Goal: Task Accomplishment & Management: Complete application form

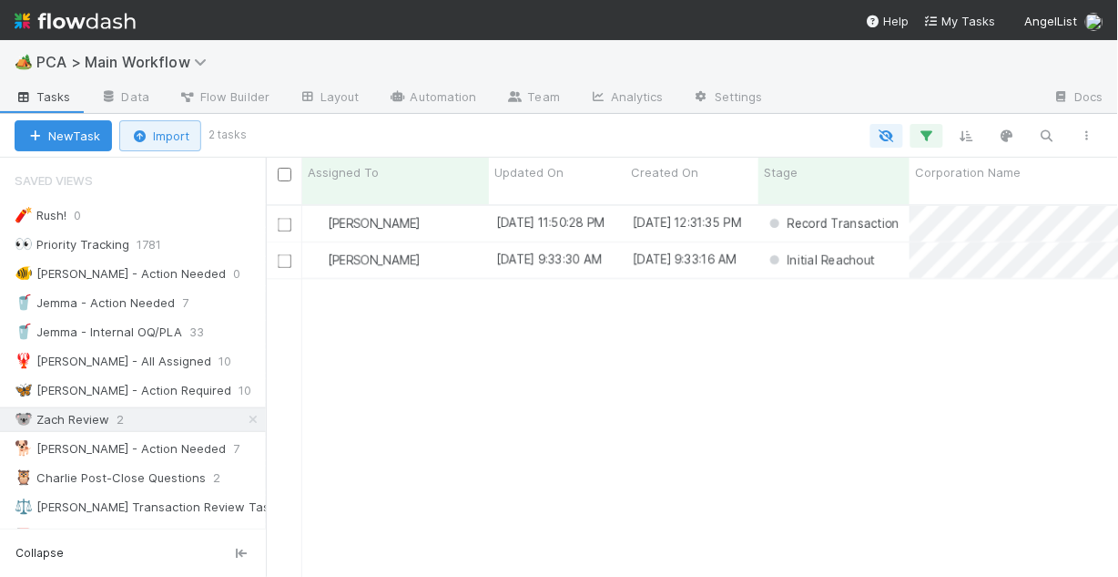
scroll to position [375, 842]
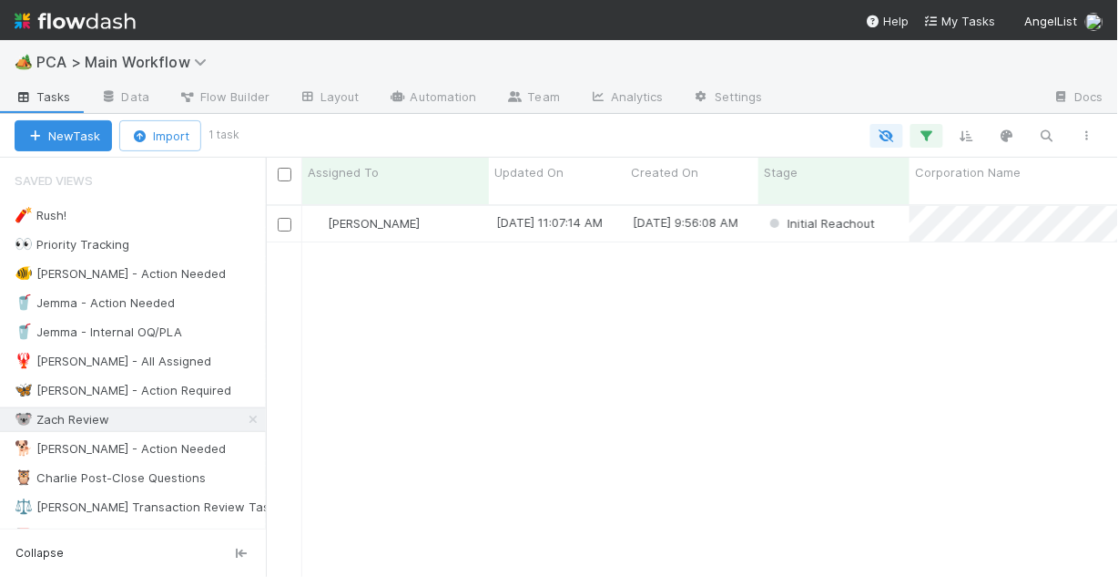
scroll to position [375, 842]
click at [98, 272] on div "🐠 Chris - Action Needed" at bounding box center [120, 273] width 211 height 23
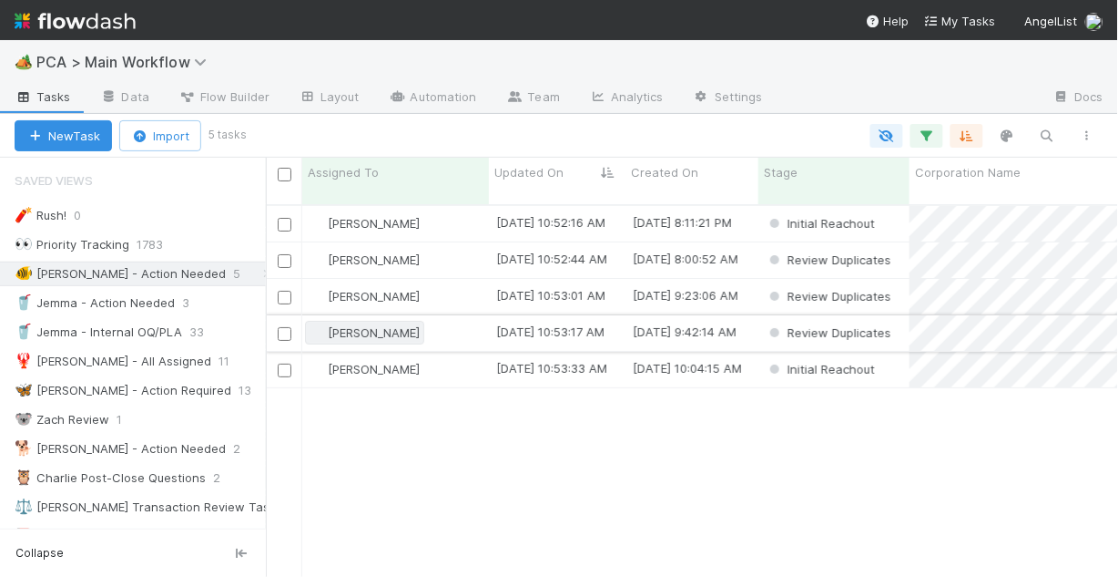
scroll to position [375, 842]
click at [445, 209] on div "[PERSON_NAME]" at bounding box center [395, 224] width 187 height 36
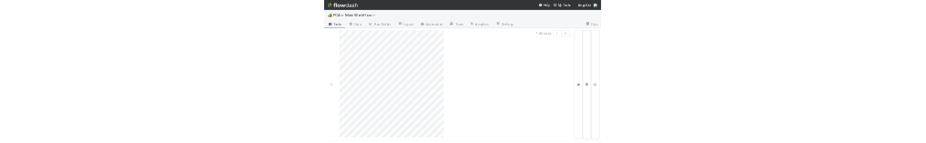
scroll to position [11, 0]
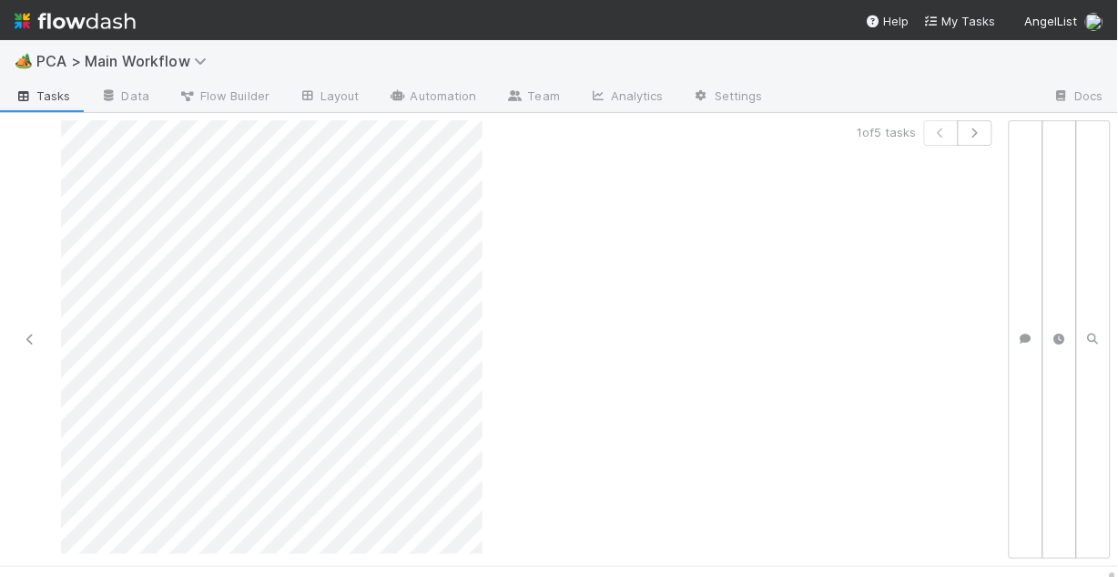
click at [659, 249] on div "1 of 5 tasks" at bounding box center [754, 339] width 494 height 438
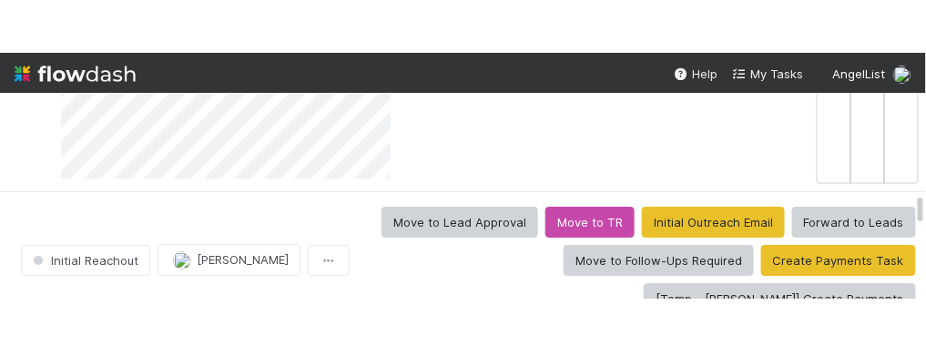
scroll to position [589, 0]
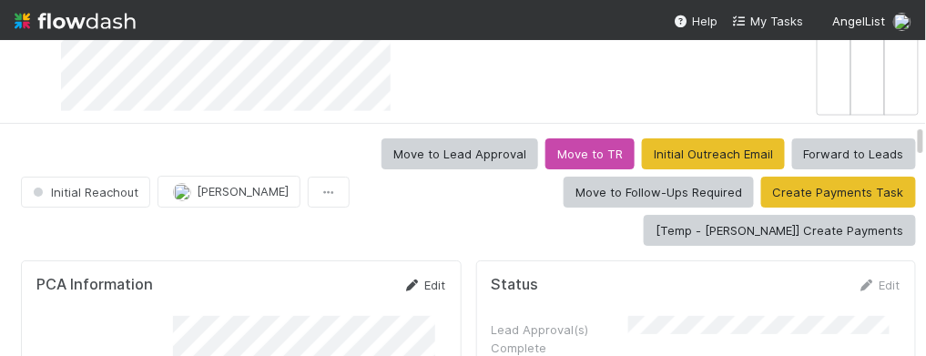
click at [418, 286] on link "Edit" at bounding box center [424, 285] width 43 height 15
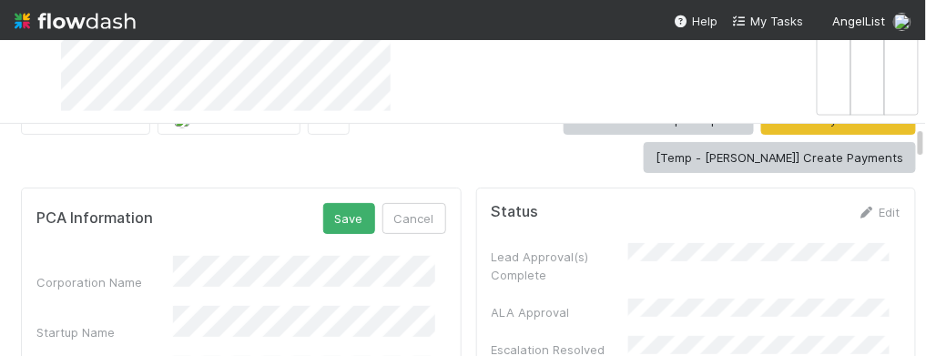
scroll to position [146, 0]
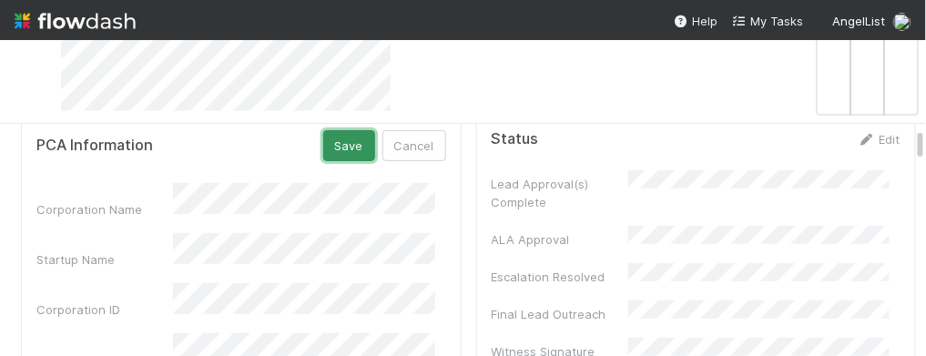
click at [339, 147] on button "Save" at bounding box center [349, 145] width 52 height 31
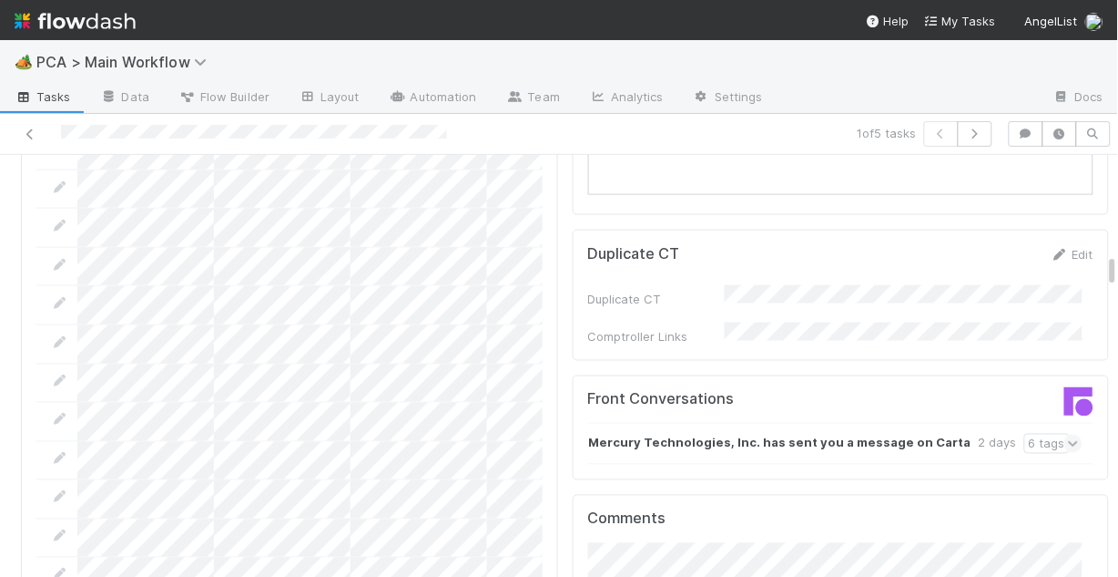
scroll to position [1894, 0]
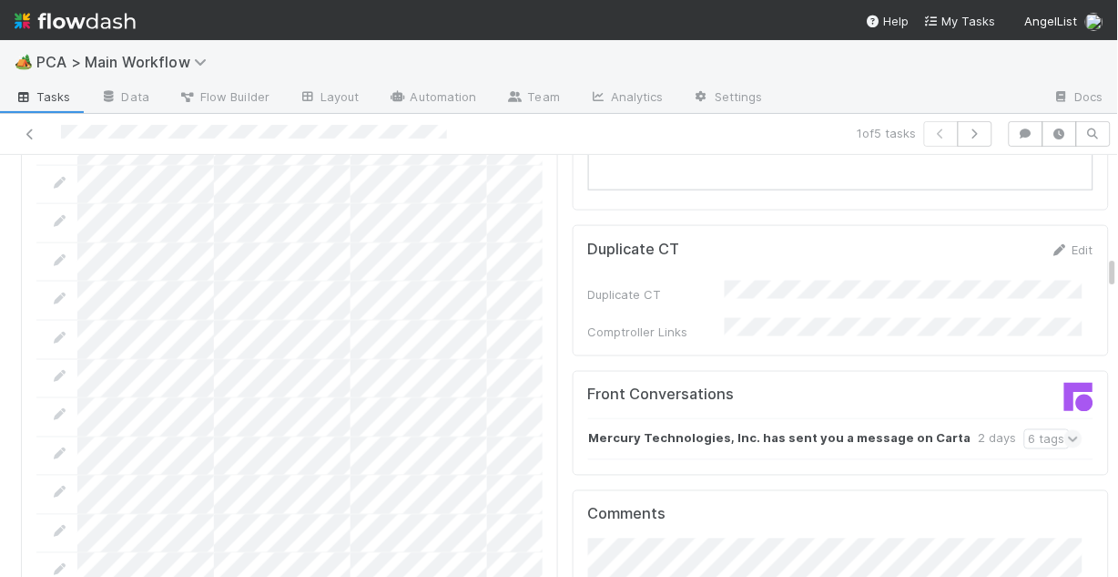
click at [1068, 430] on icon at bounding box center [1074, 439] width 12 height 18
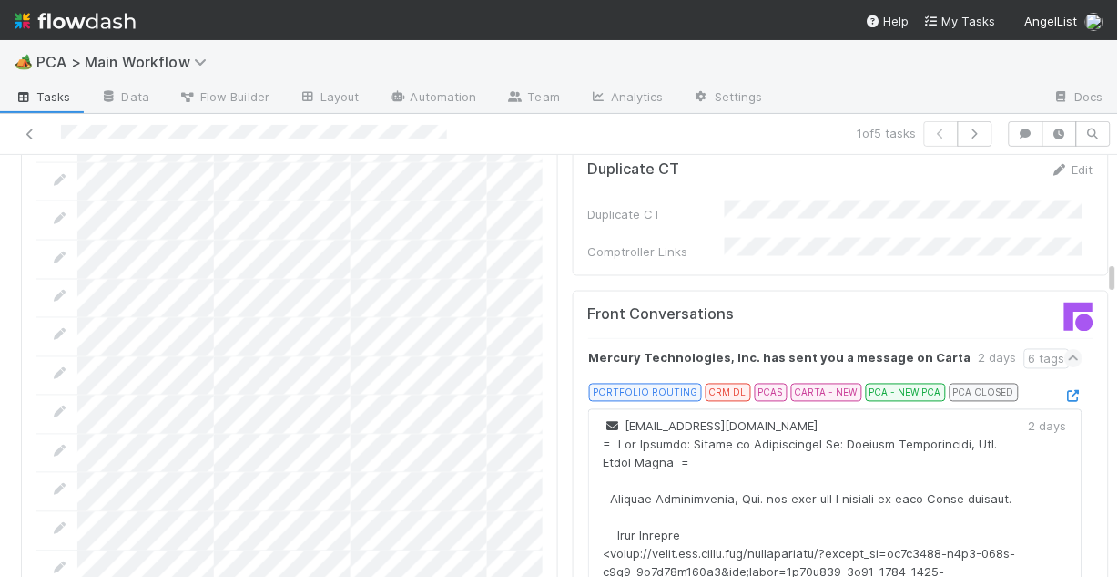
scroll to position [1967, 0]
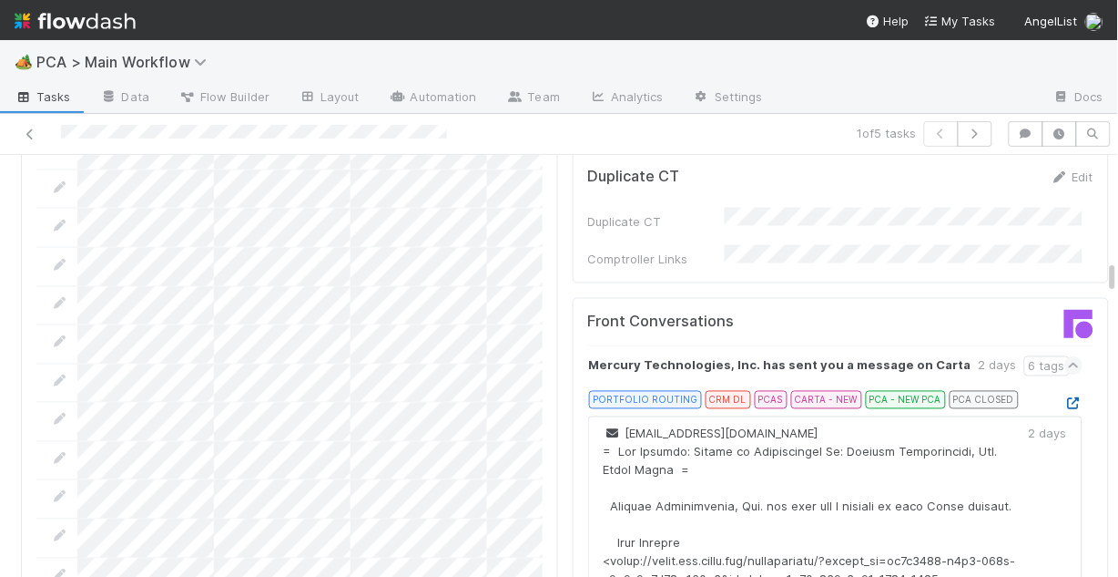
click at [1065, 398] on icon at bounding box center [1074, 404] width 18 height 12
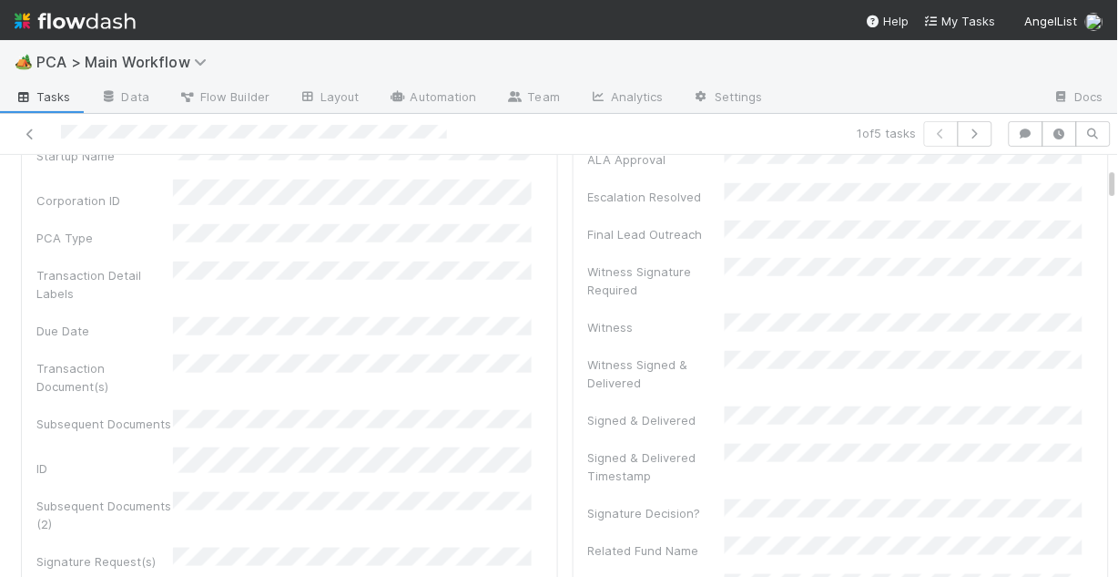
scroll to position [0, 0]
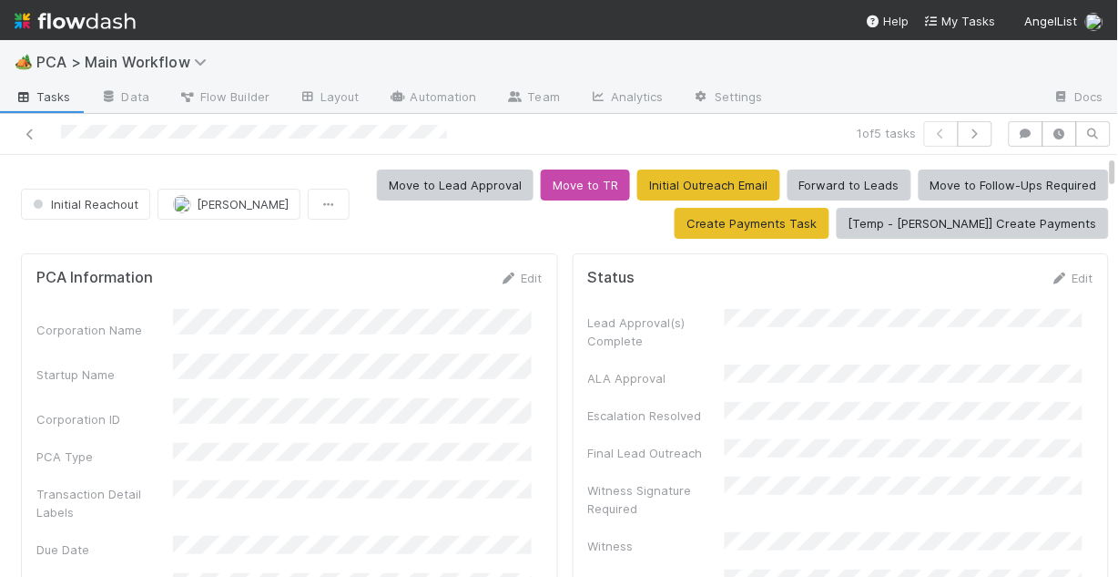
click at [514, 271] on link "Edit" at bounding box center [521, 278] width 43 height 15
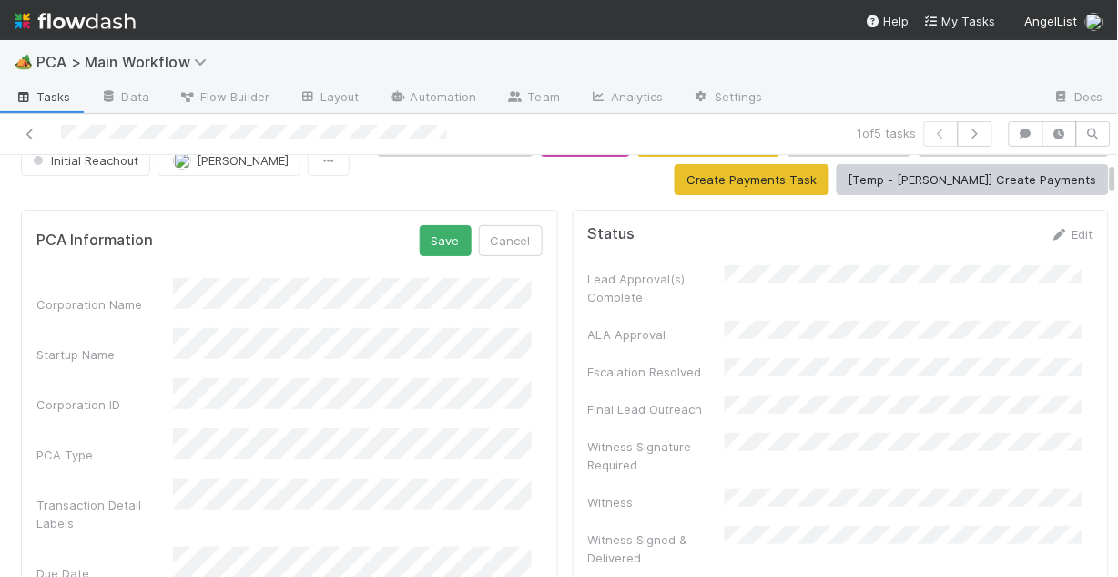
scroll to position [146, 0]
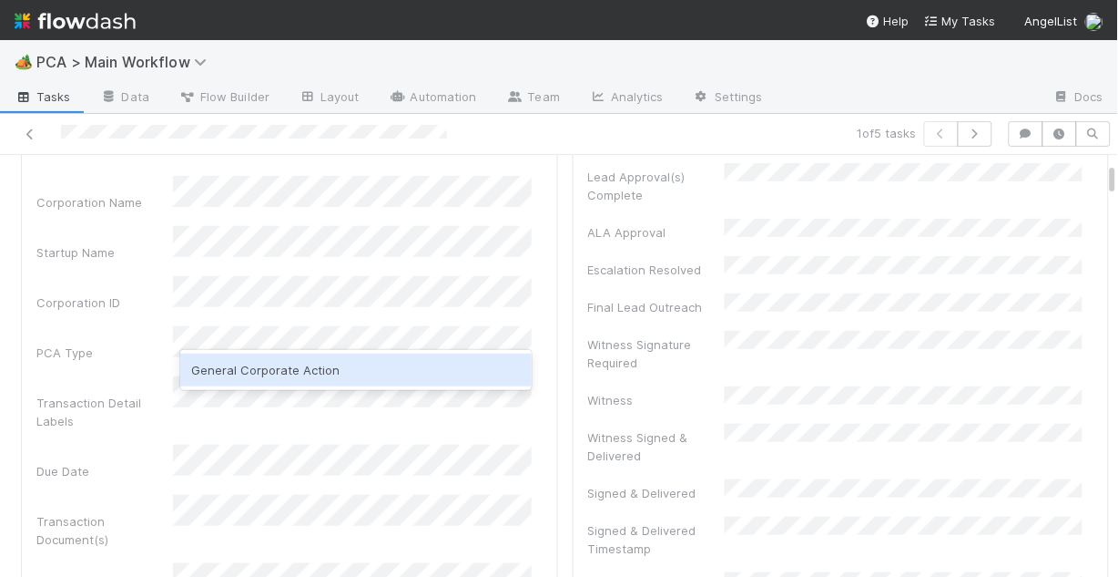
click at [317, 375] on div "General Corporate Action" at bounding box center [356, 369] width 352 height 33
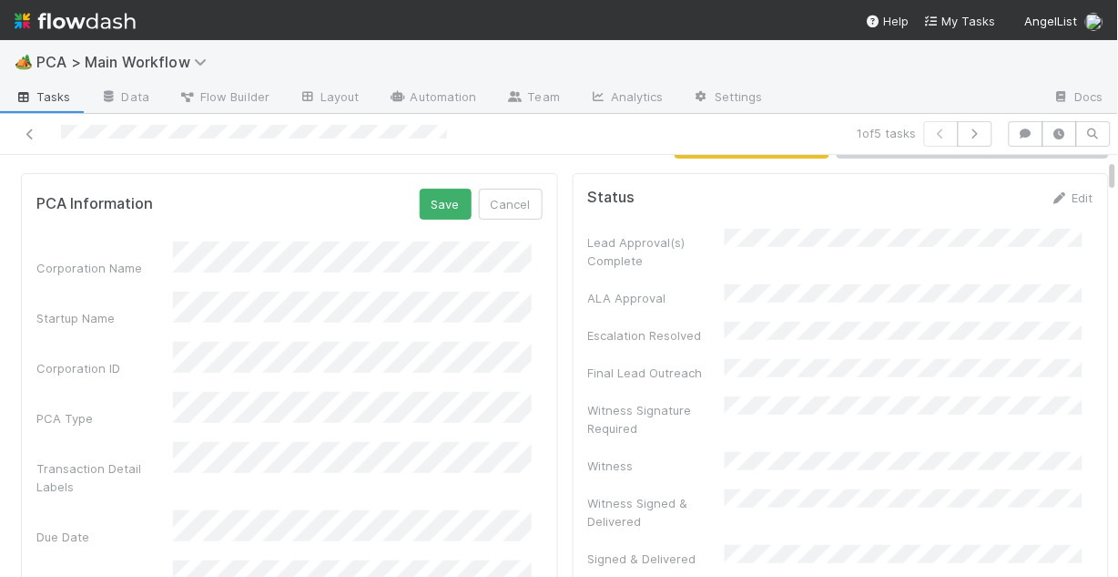
scroll to position [73, 0]
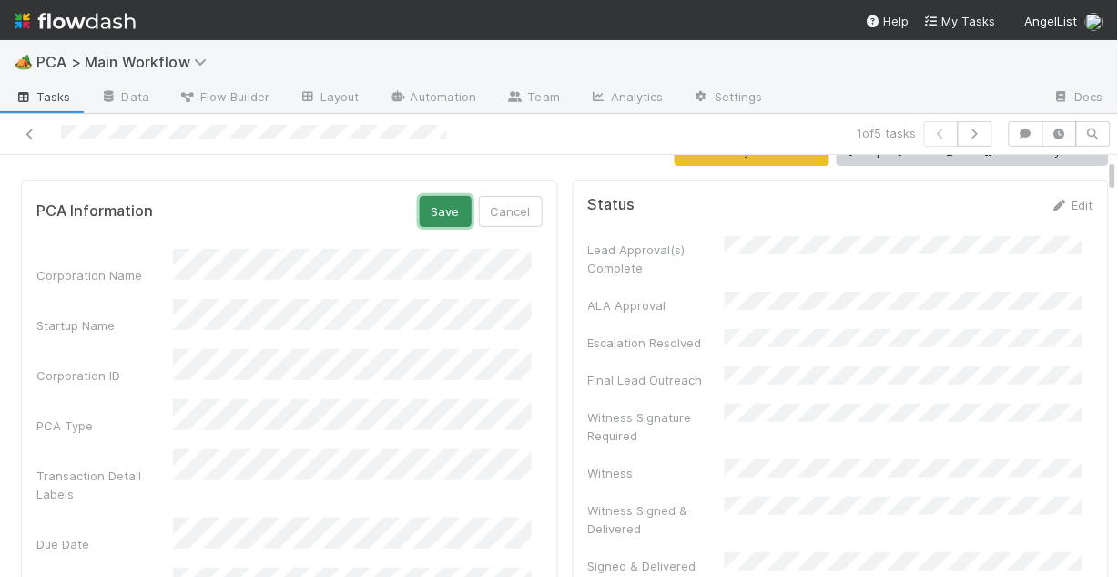
click at [425, 224] on button "Save" at bounding box center [446, 211] width 52 height 31
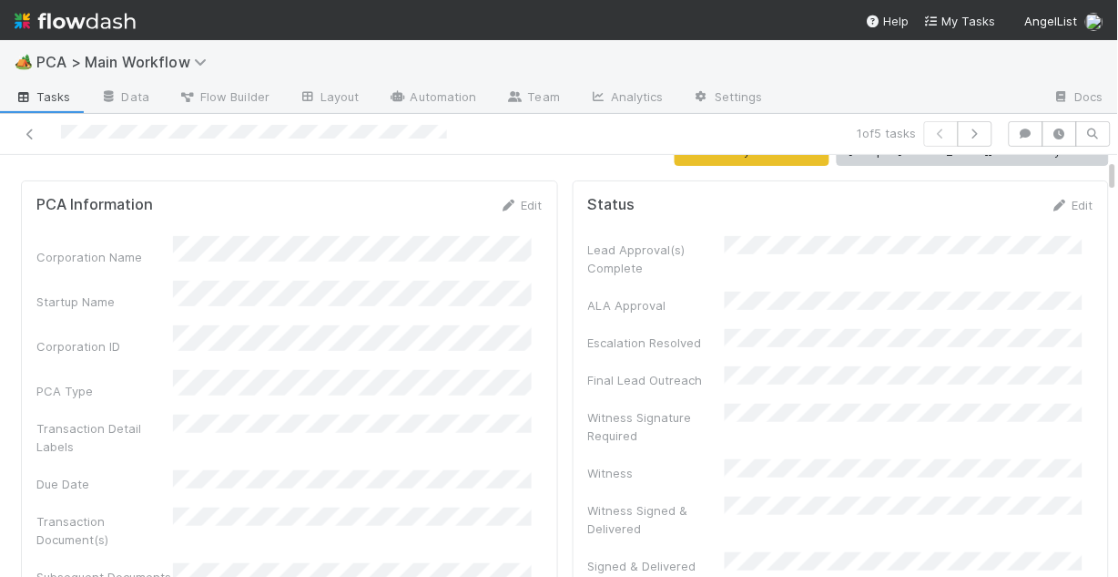
scroll to position [0, 0]
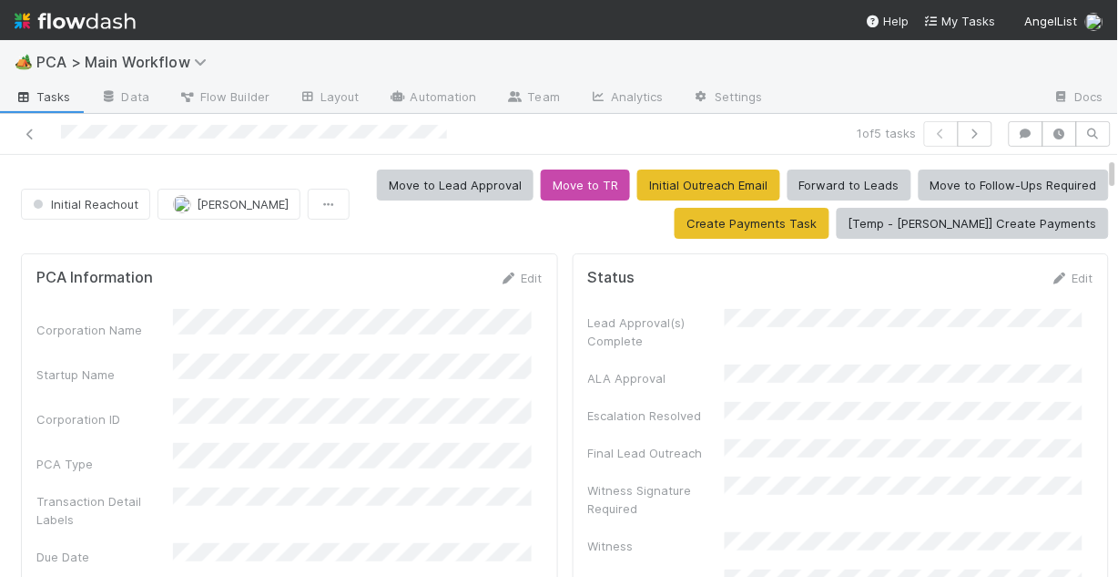
scroll to position [73, 0]
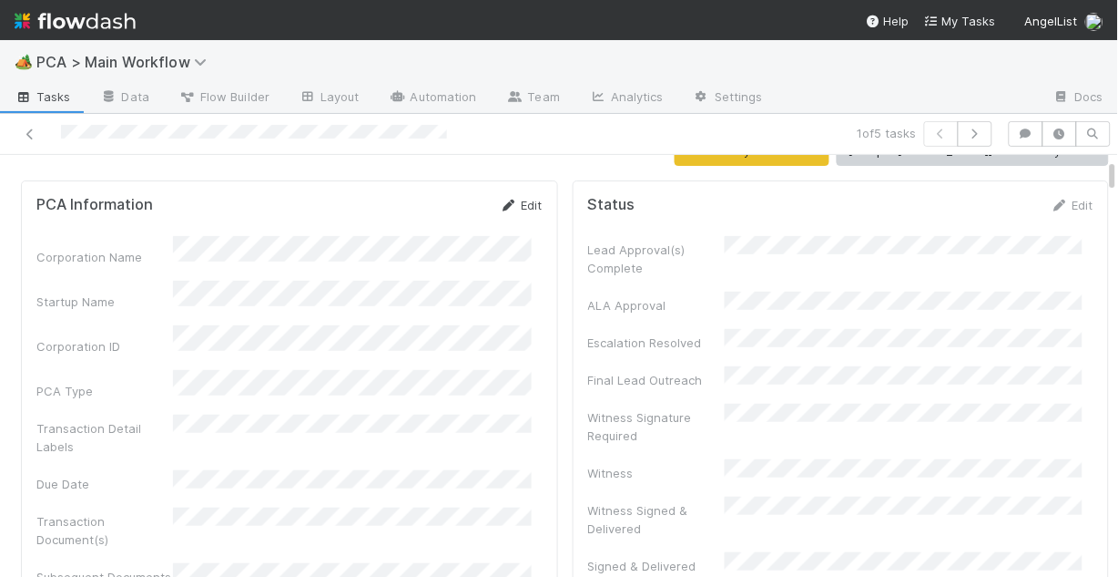
click at [512, 204] on link "Edit" at bounding box center [521, 205] width 43 height 15
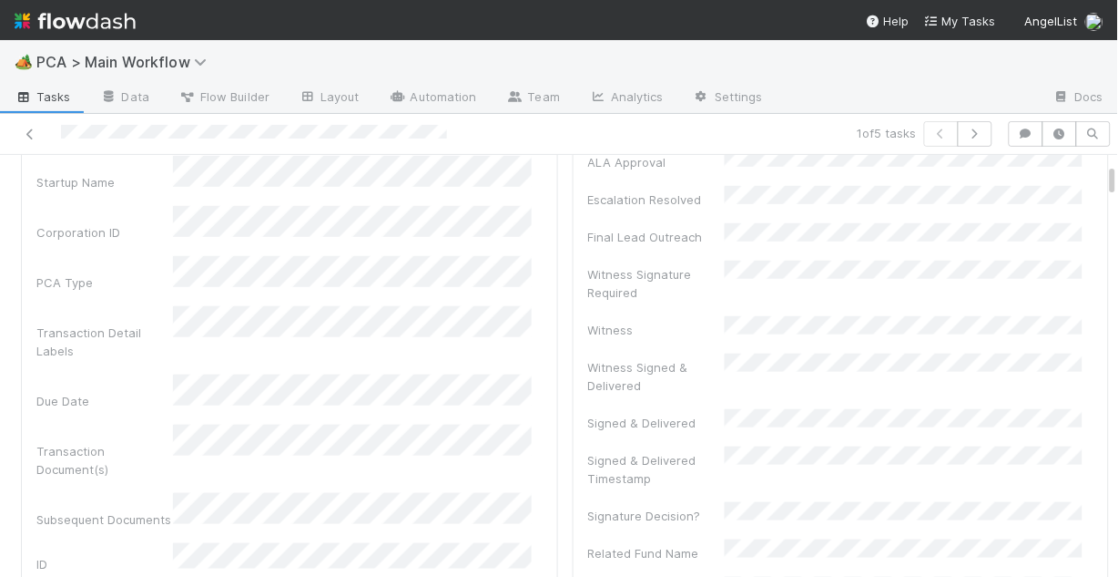
scroll to position [219, 0]
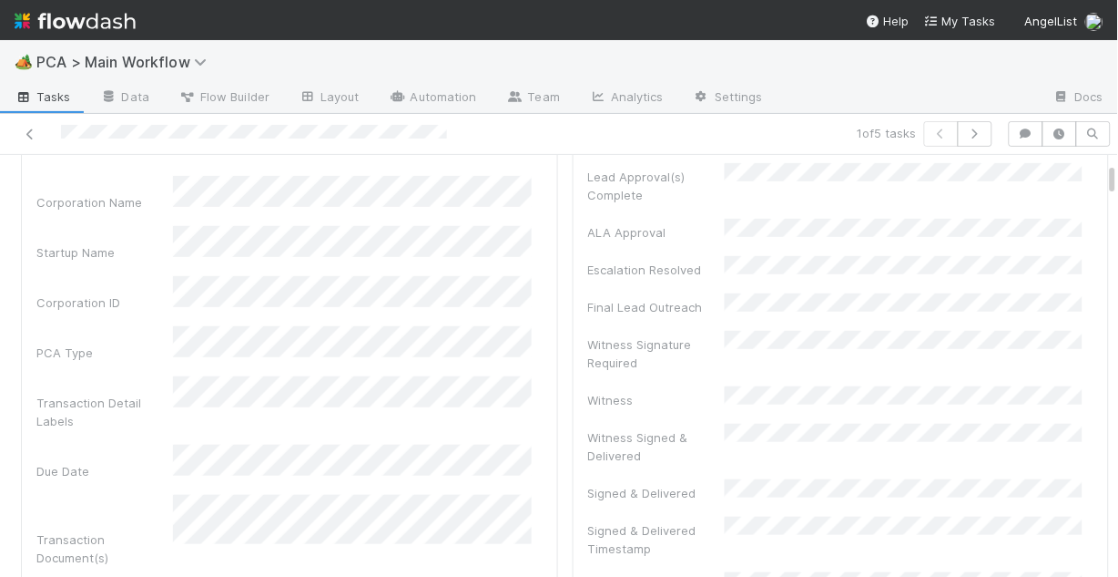
scroll to position [73, 0]
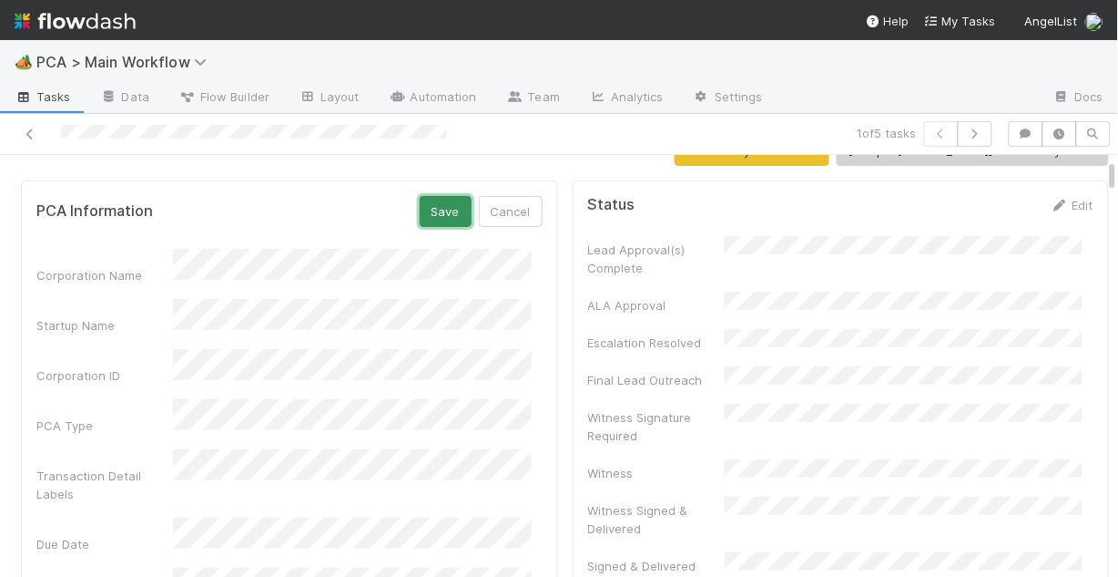
click at [428, 210] on button "Save" at bounding box center [446, 211] width 52 height 31
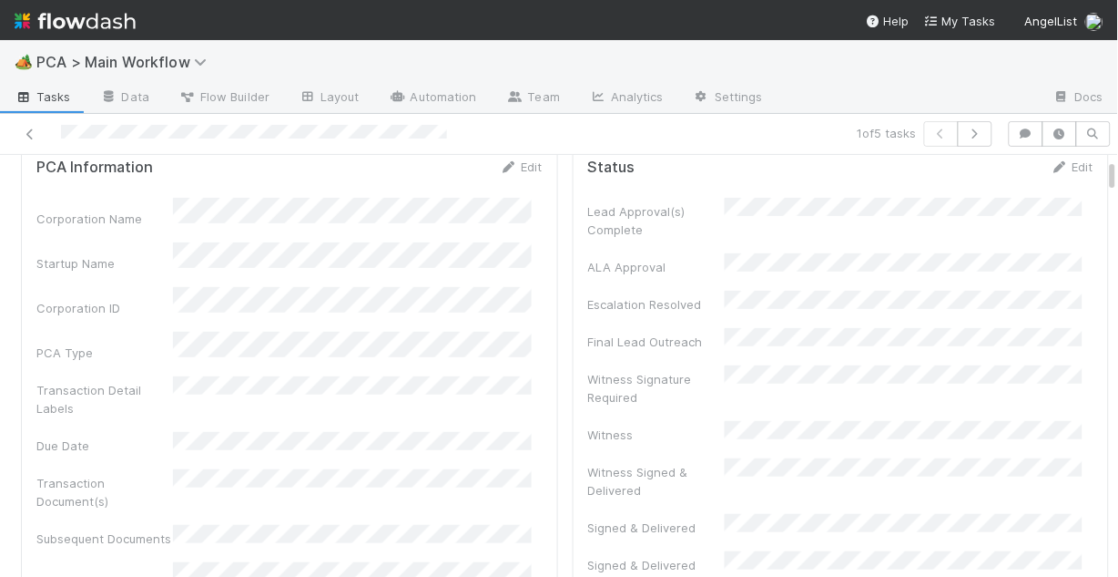
click at [515, 173] on div "Edit" at bounding box center [521, 167] width 43 height 18
click at [516, 168] on link "Edit" at bounding box center [521, 166] width 43 height 15
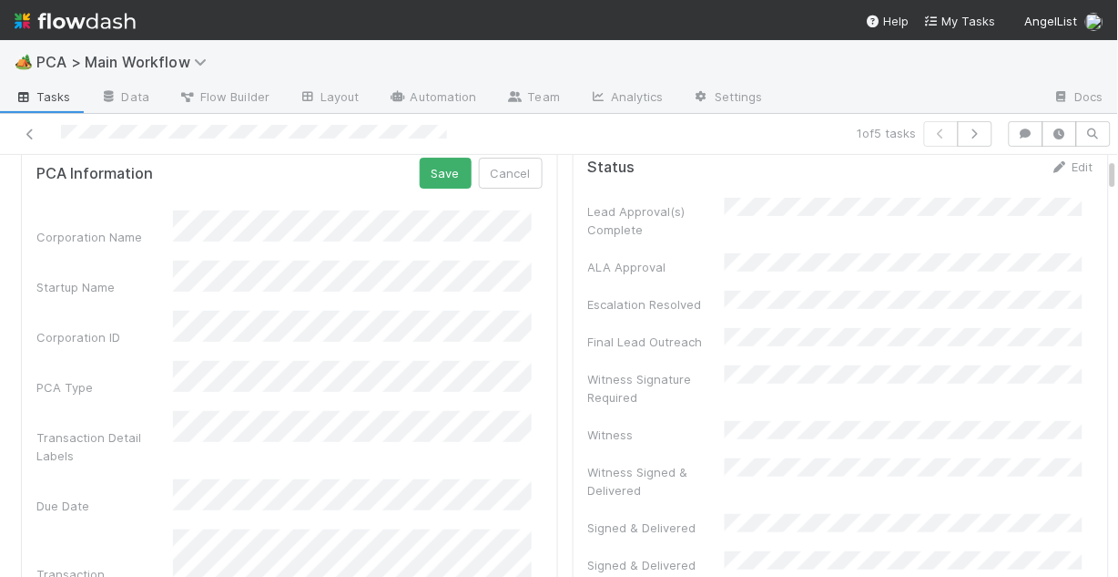
scroll to position [0, 0]
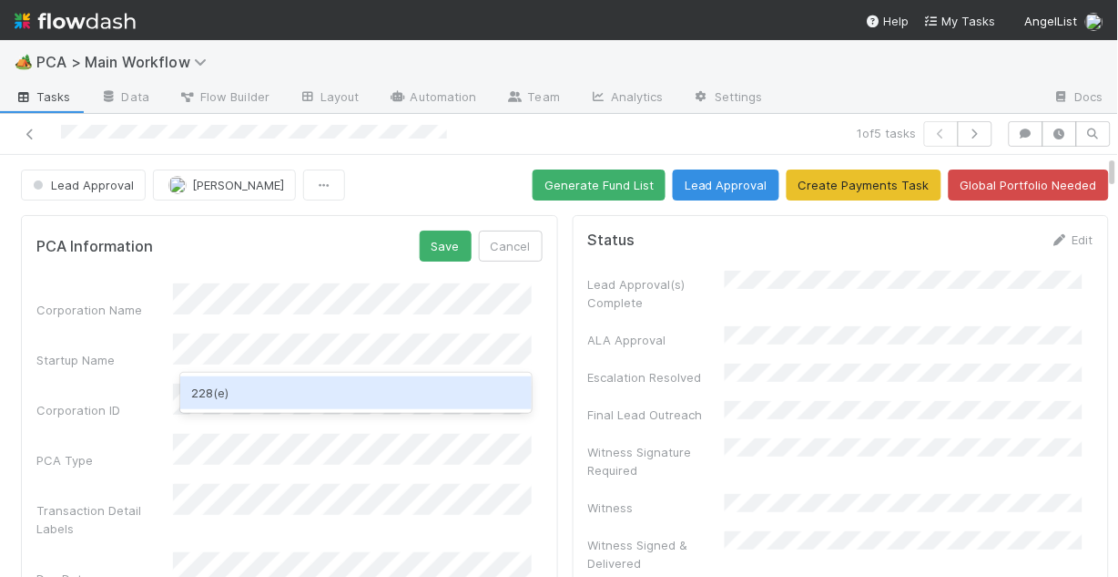
click at [336, 392] on div "228(e)" at bounding box center [356, 392] width 352 height 33
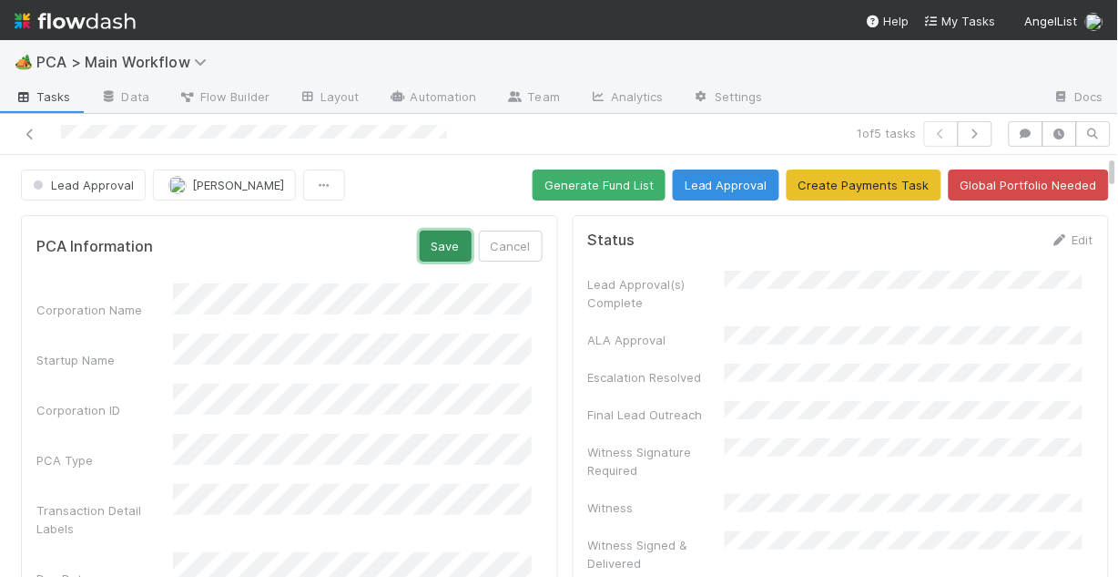
click at [430, 250] on button "Save" at bounding box center [446, 245] width 52 height 31
click at [219, 186] on span "[PERSON_NAME]" at bounding box center [238, 185] width 92 height 15
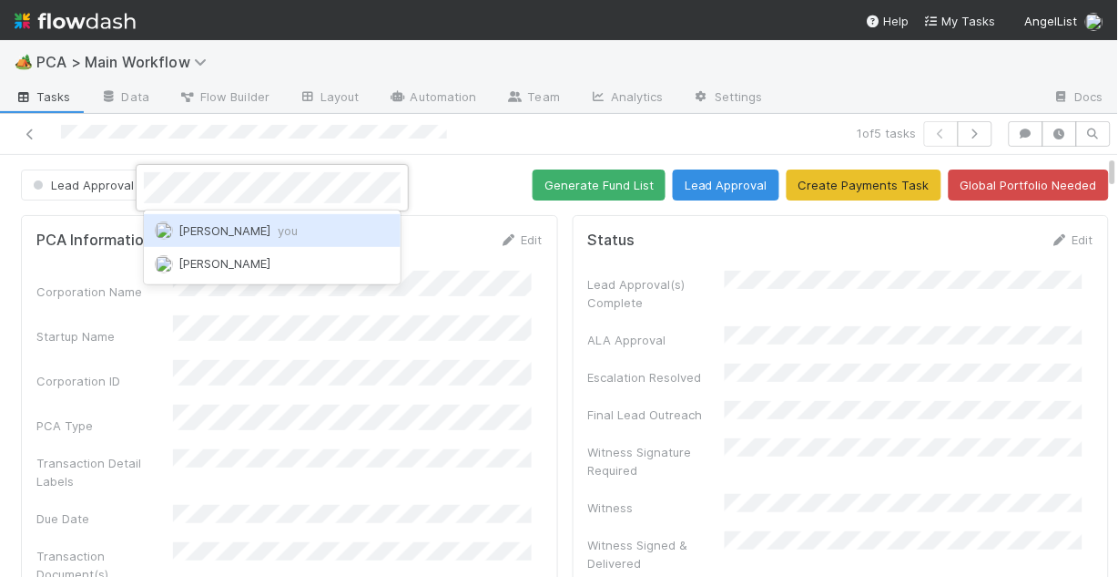
click at [231, 221] on div "Chris DelBianco you" at bounding box center [272, 230] width 257 height 33
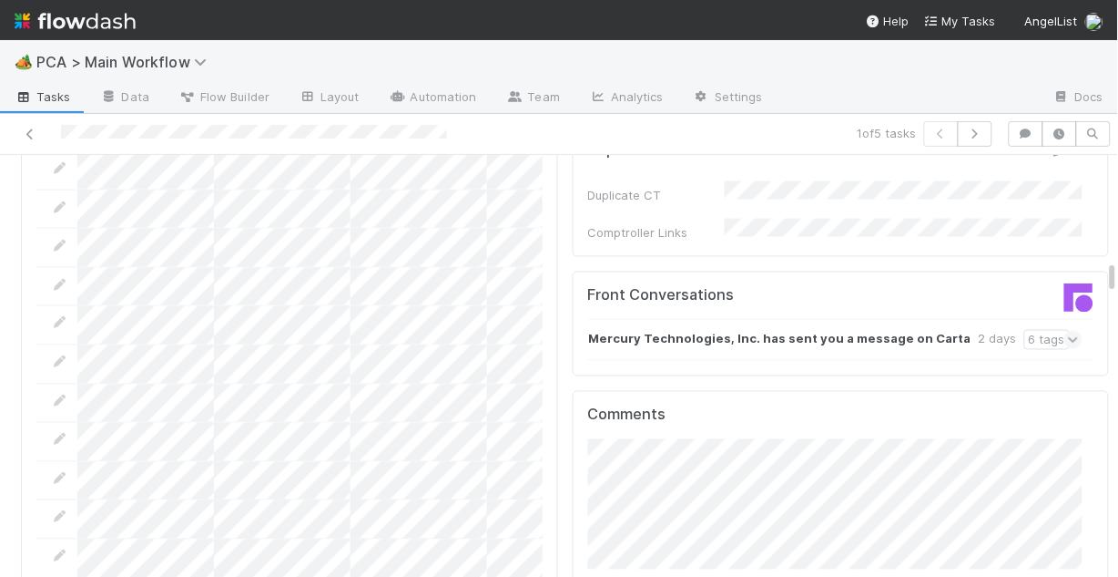
scroll to position [1967, 0]
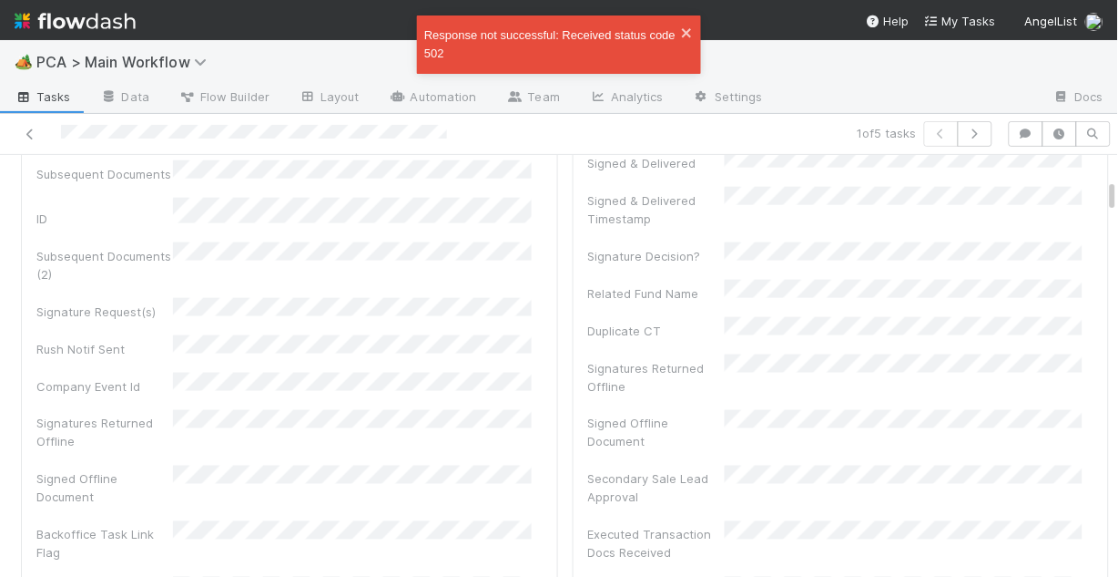
click at [485, 276] on div "Corporation Name Startup Name Corporation ID PCA Type Transaction Detail Labels…" at bounding box center [289, 219] width 506 height 772
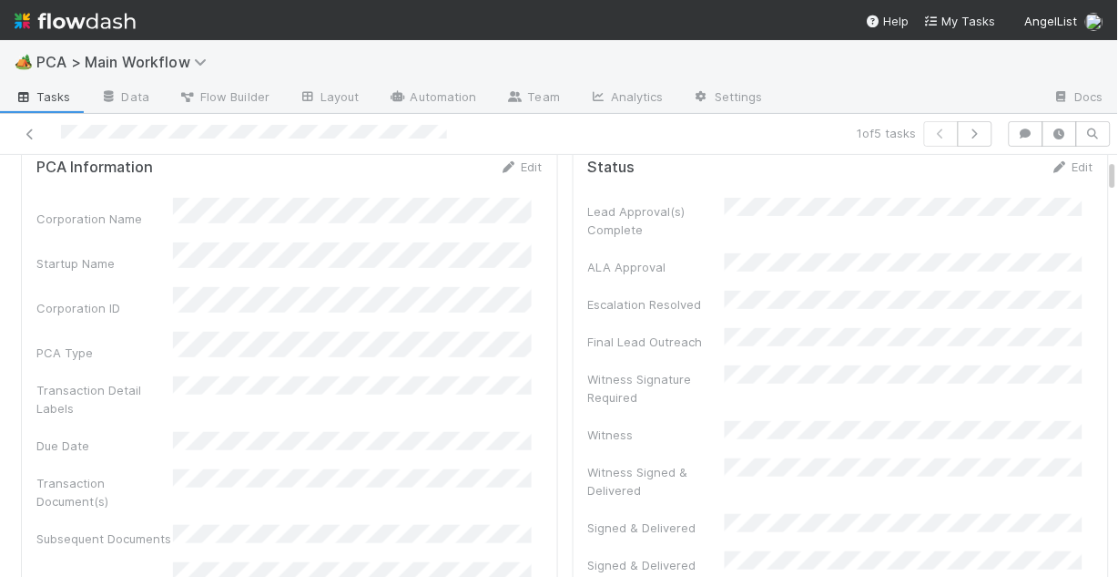
scroll to position [0, 0]
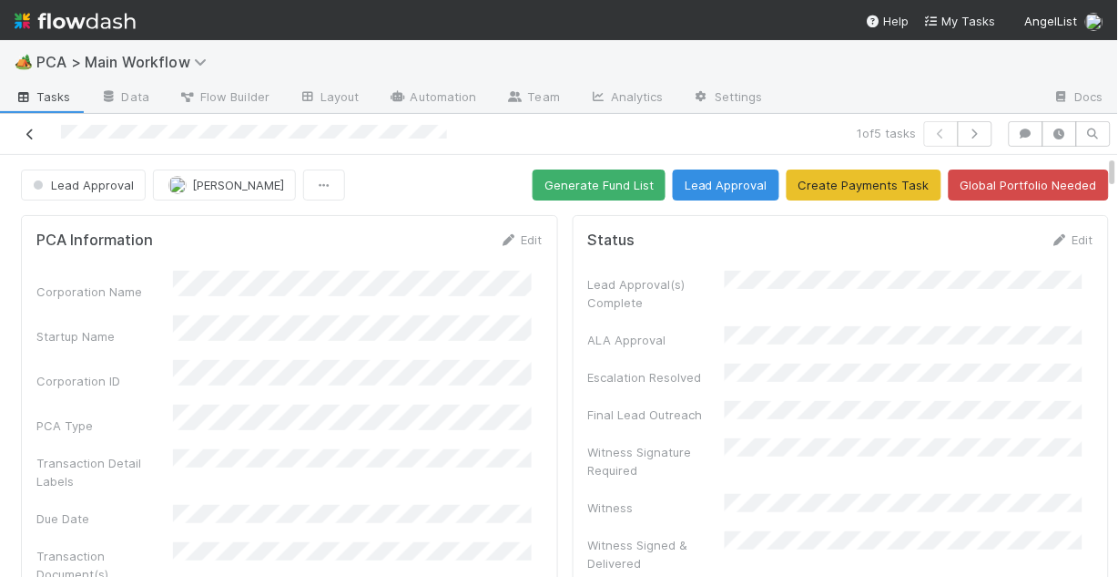
click at [26, 130] on icon at bounding box center [30, 134] width 18 height 12
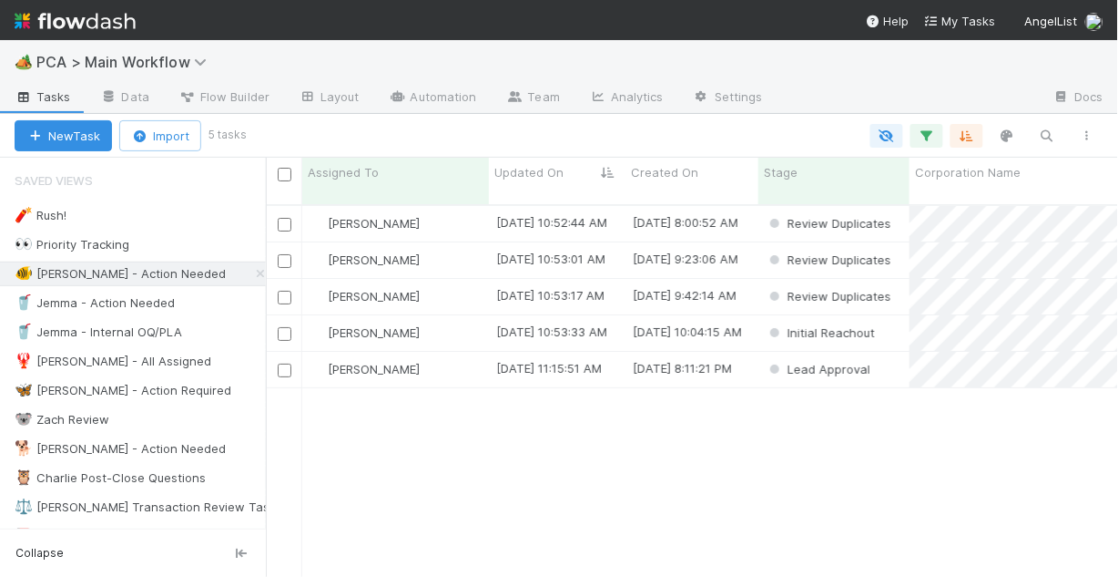
scroll to position [375, 842]
click at [484, 359] on div "[PERSON_NAME]" at bounding box center [395, 370] width 187 height 36
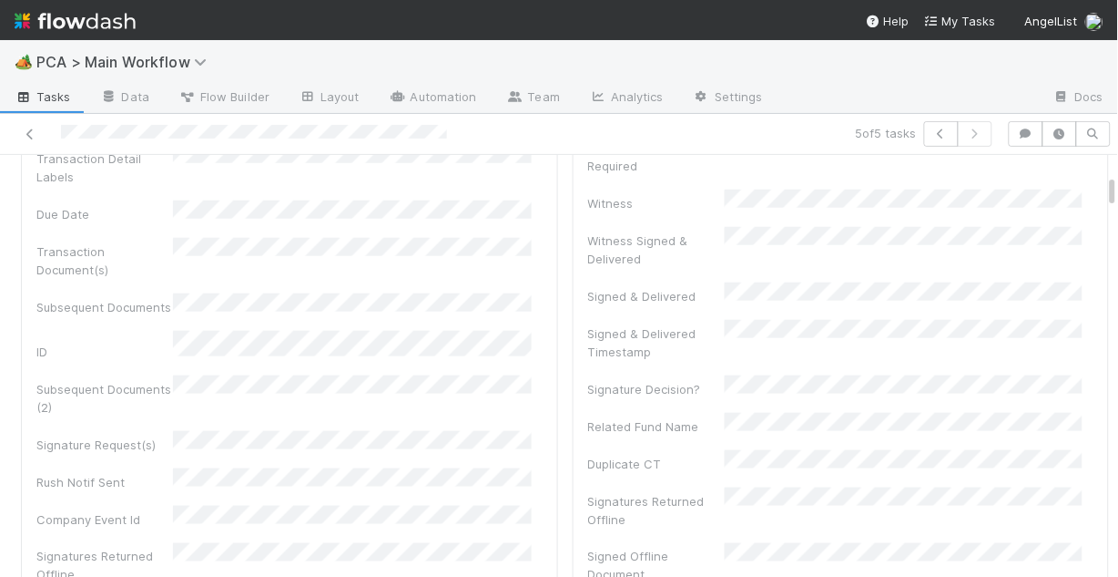
scroll to position [219, 0]
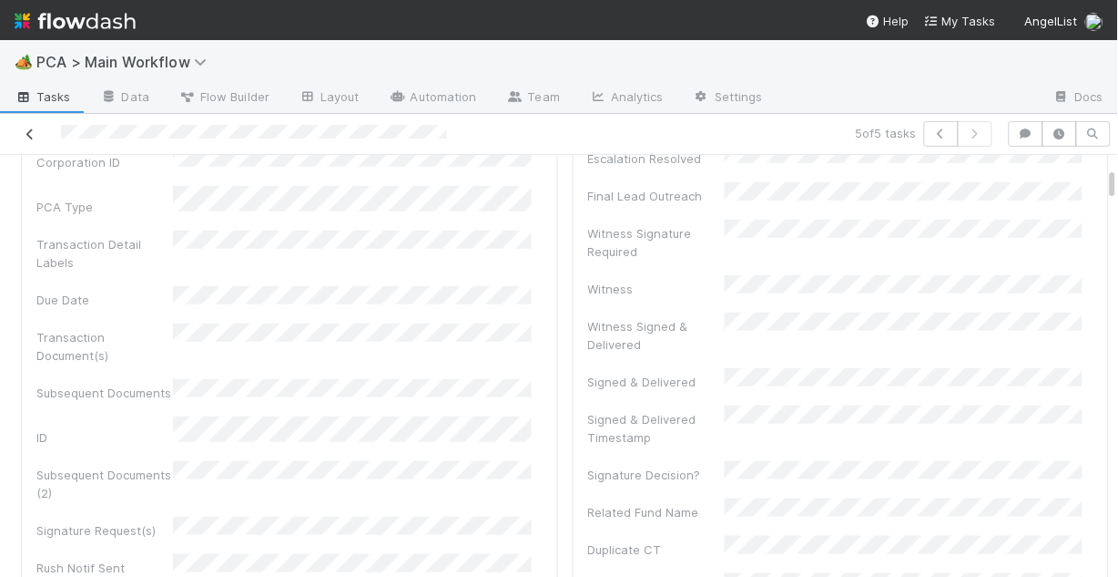
click at [27, 133] on icon at bounding box center [30, 134] width 18 height 12
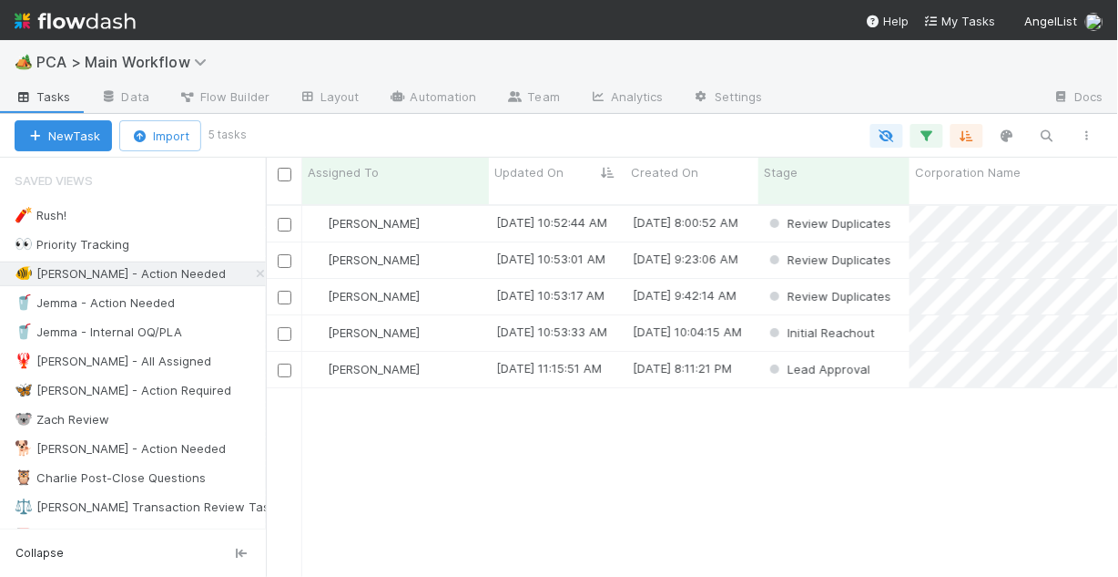
scroll to position [375, 842]
click at [446, 325] on div "Chris DelBianco" at bounding box center [395, 333] width 187 height 36
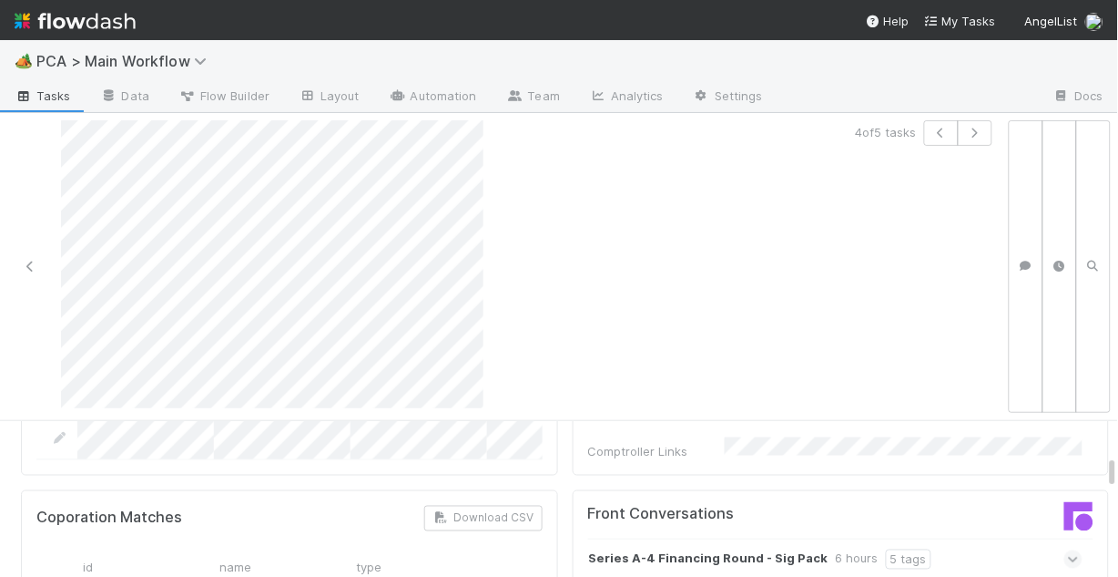
scroll to position [1967, 0]
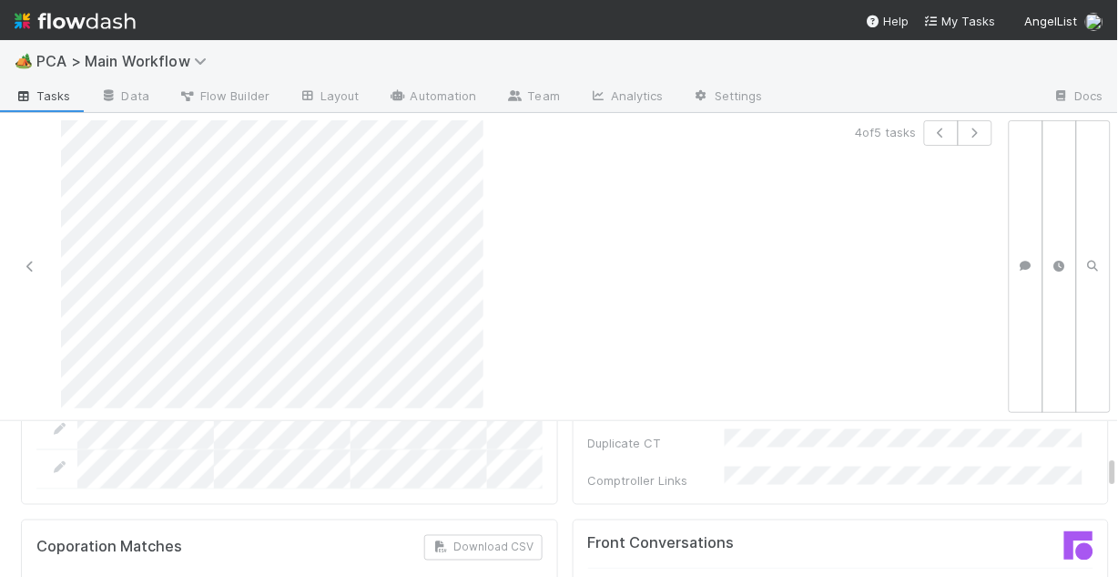
scroll to position [2040, 0]
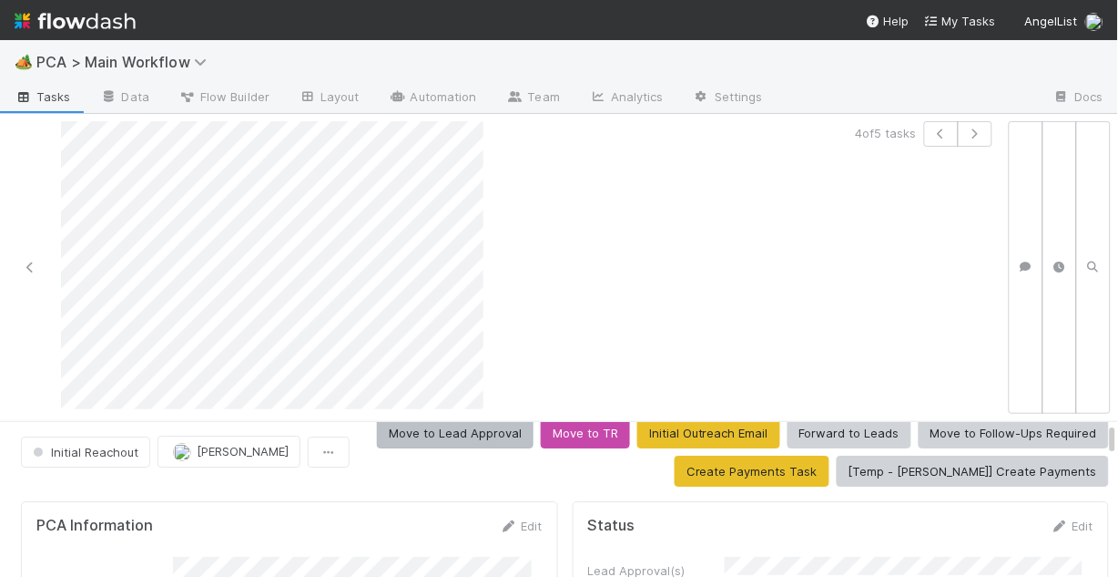
scroll to position [0, 0]
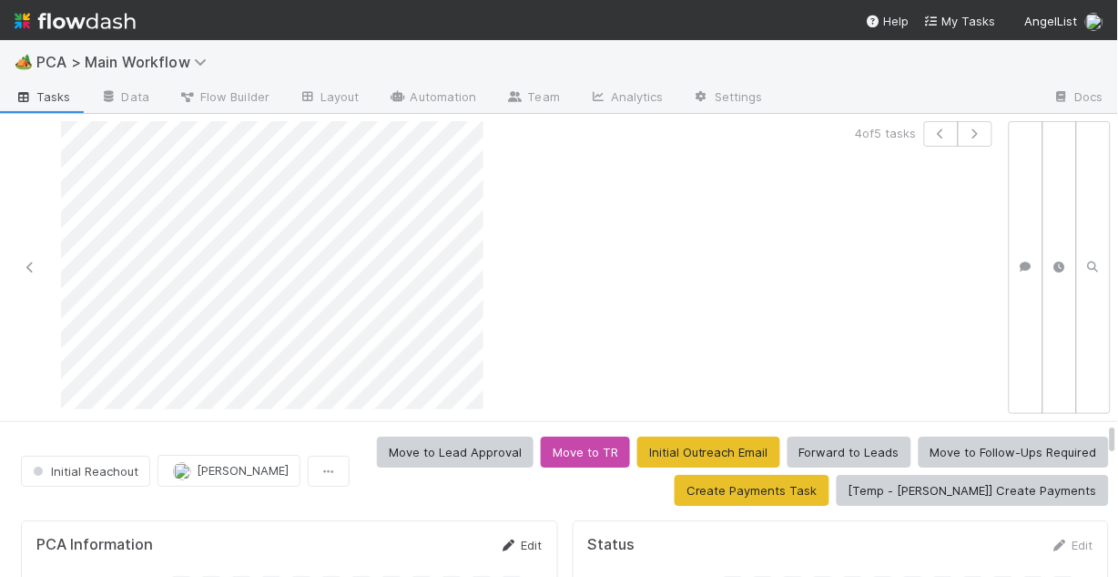
click at [515, 542] on link "Edit" at bounding box center [521, 544] width 43 height 15
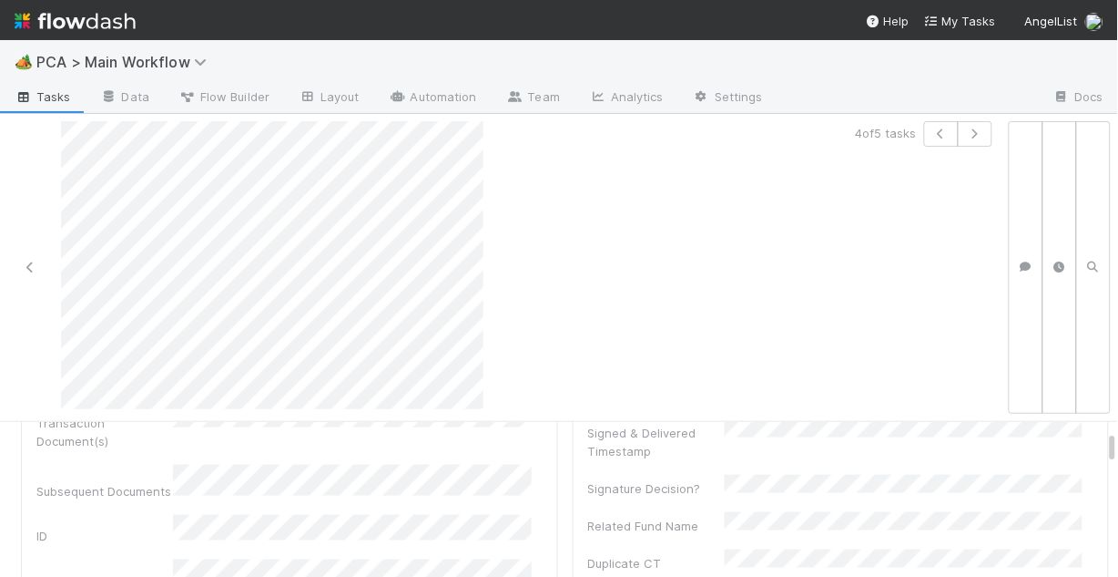
scroll to position [583, 0]
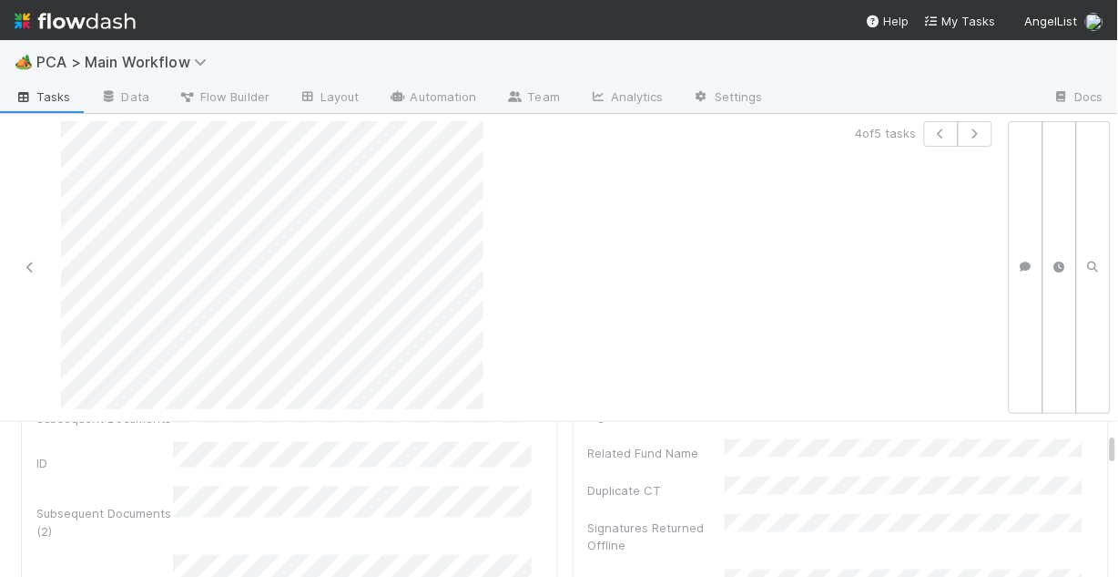
click at [402, 479] on div "Corporation Name Startup Name Corporation ID PCA Type Transaction Detail Labels…" at bounding box center [289, 474] width 506 height 938
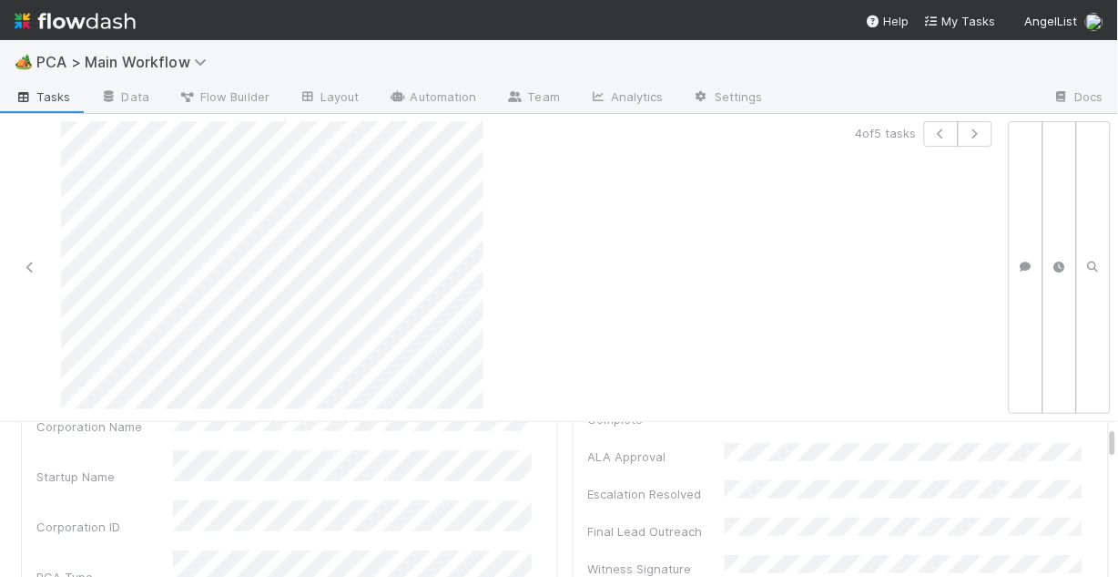
scroll to position [219, 0]
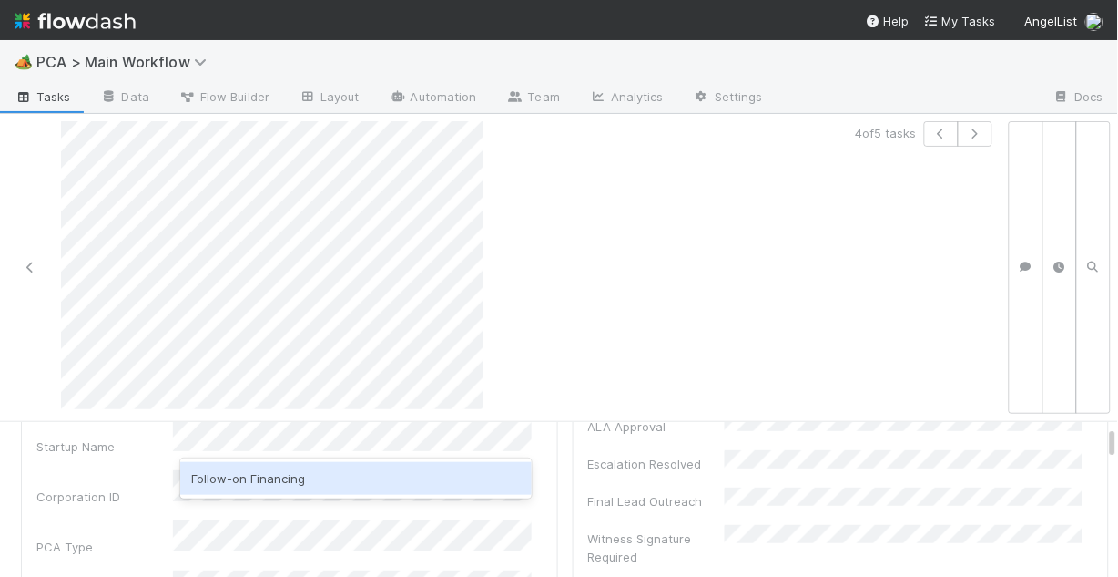
click at [322, 477] on div "Follow-on Financing" at bounding box center [356, 478] width 352 height 33
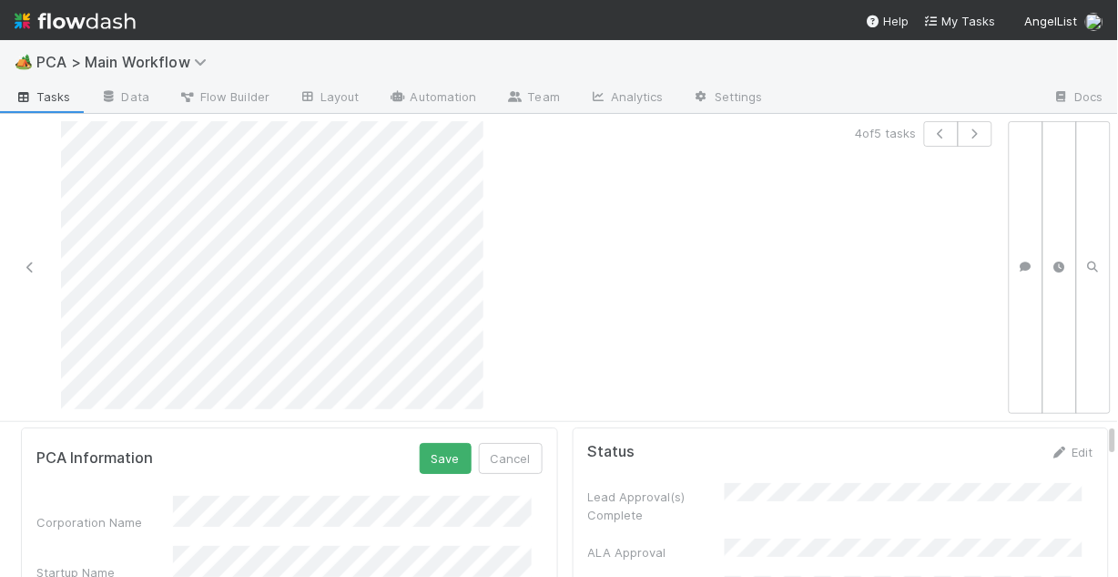
scroll to position [73, 0]
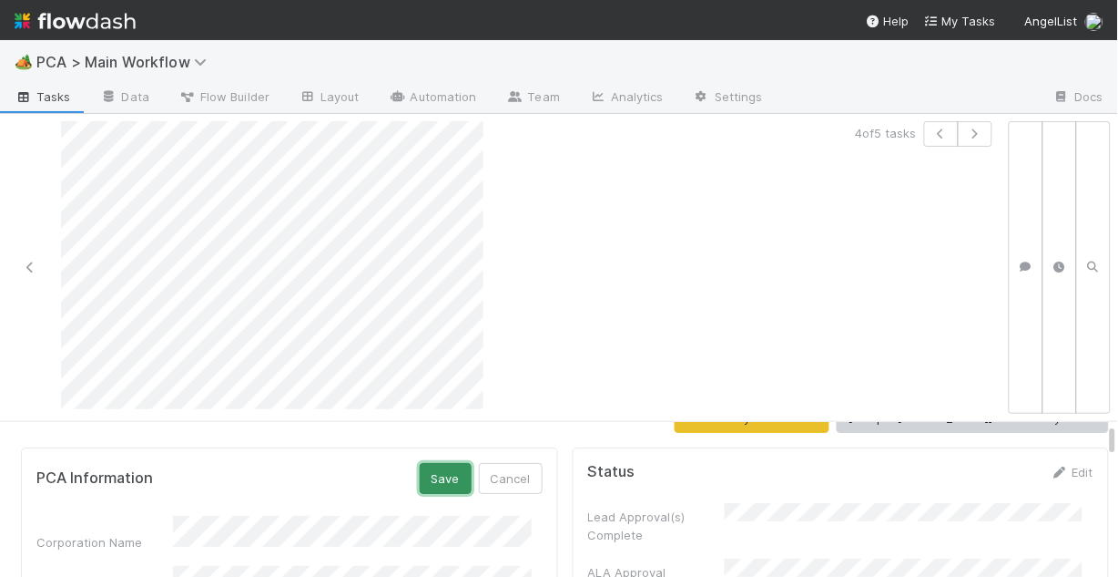
click at [426, 474] on button "Save" at bounding box center [446, 478] width 52 height 31
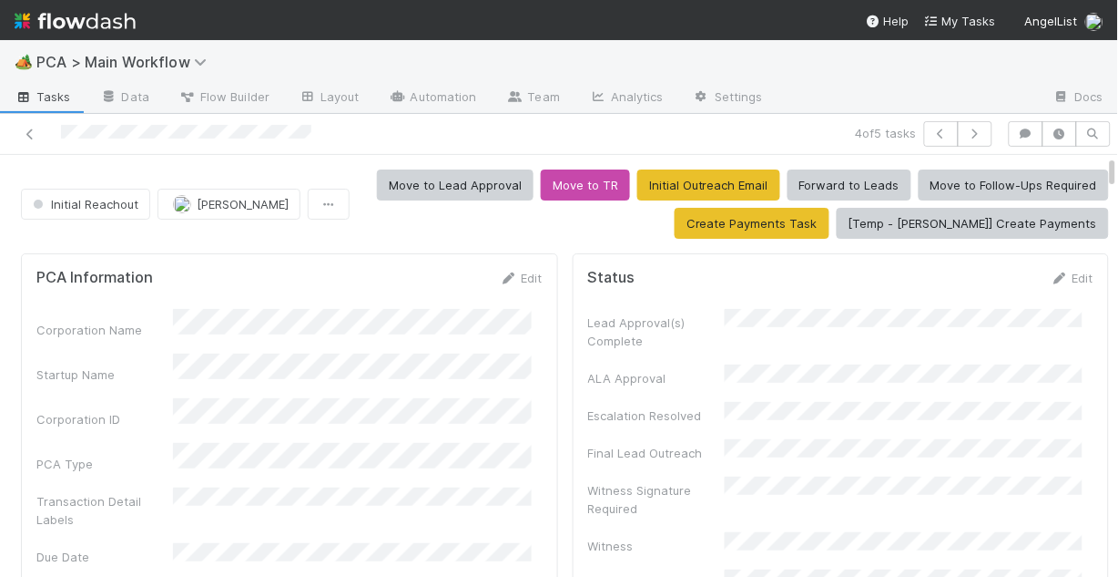
click at [515, 271] on link "Edit" at bounding box center [521, 278] width 43 height 15
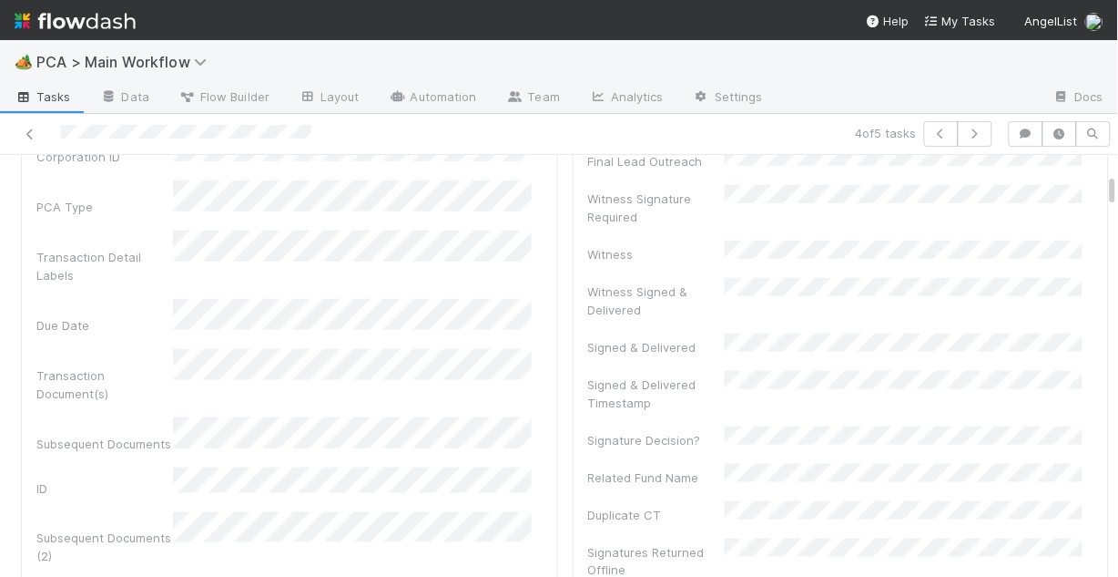
scroll to position [364, 0]
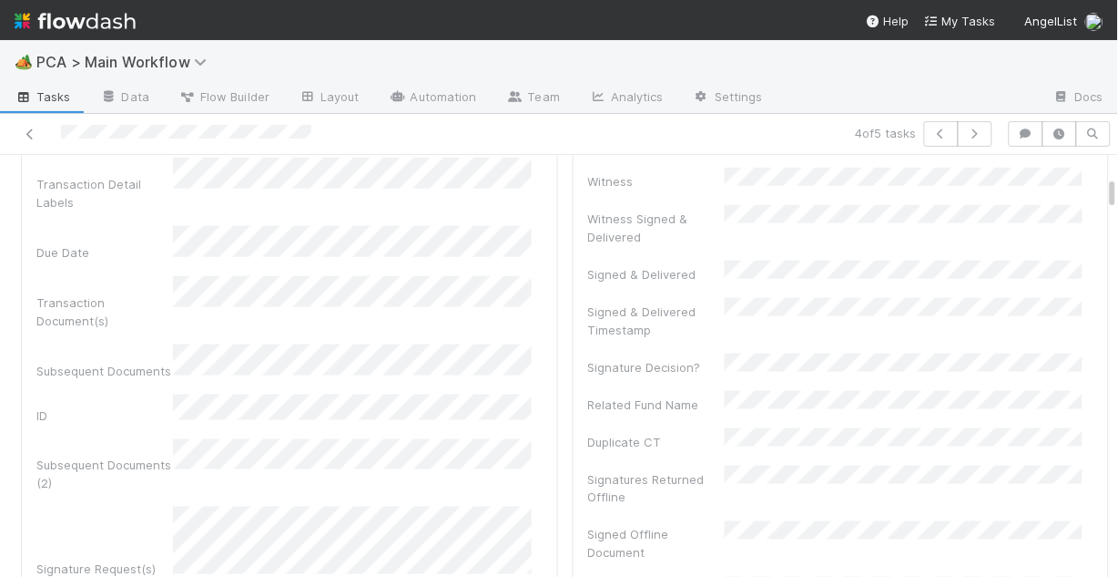
click at [112, 506] on div "Signature Request(s)" at bounding box center [289, 542] width 506 height 72
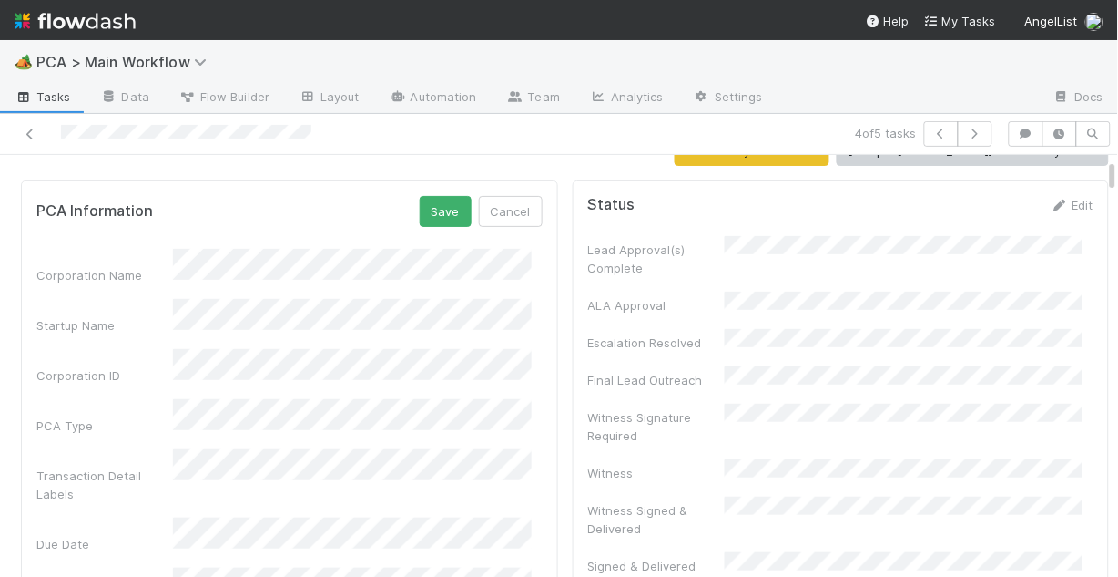
scroll to position [0, 0]
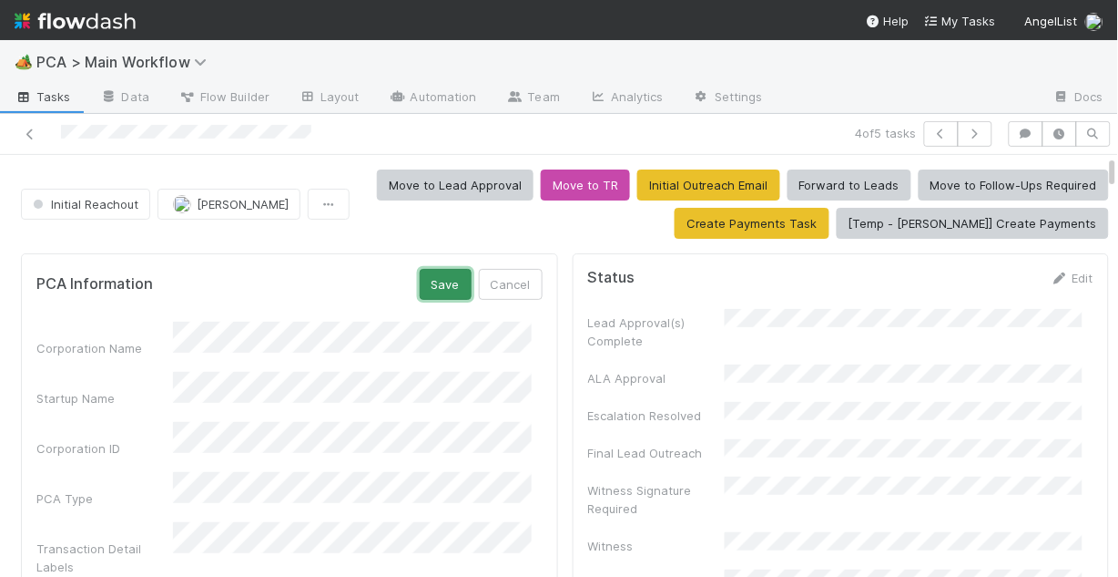
click at [425, 282] on button "Save" at bounding box center [446, 284] width 52 height 31
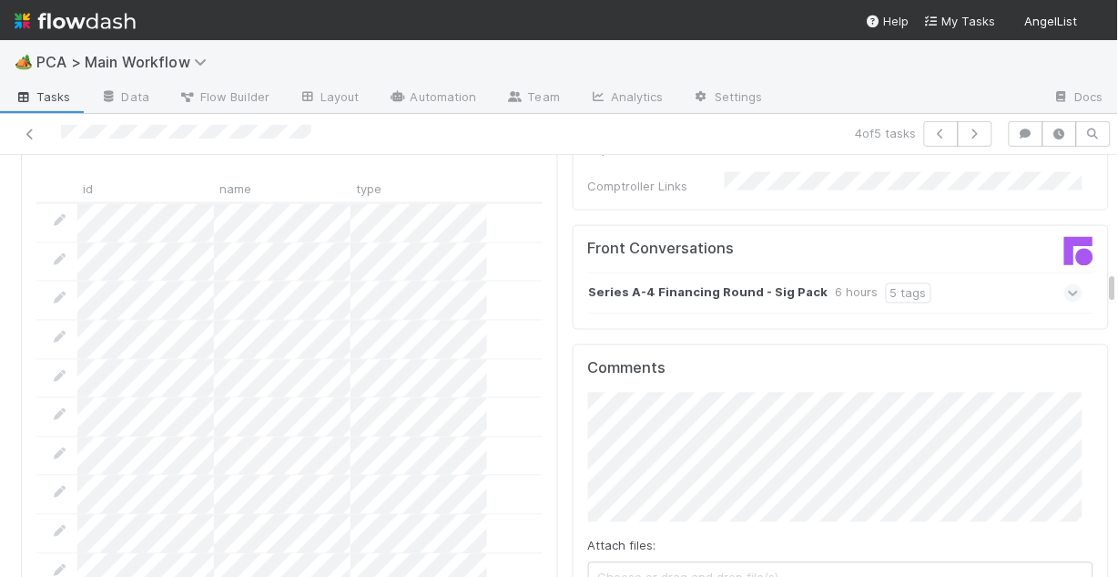
scroll to position [2113, 0]
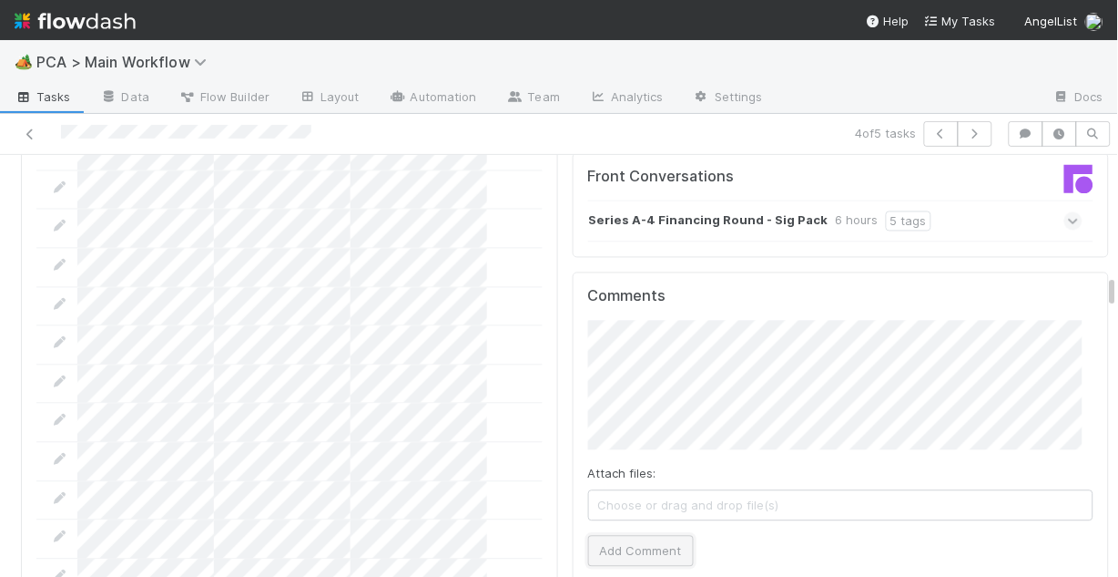
click at [648, 535] on button "Add Comment" at bounding box center [641, 550] width 106 height 31
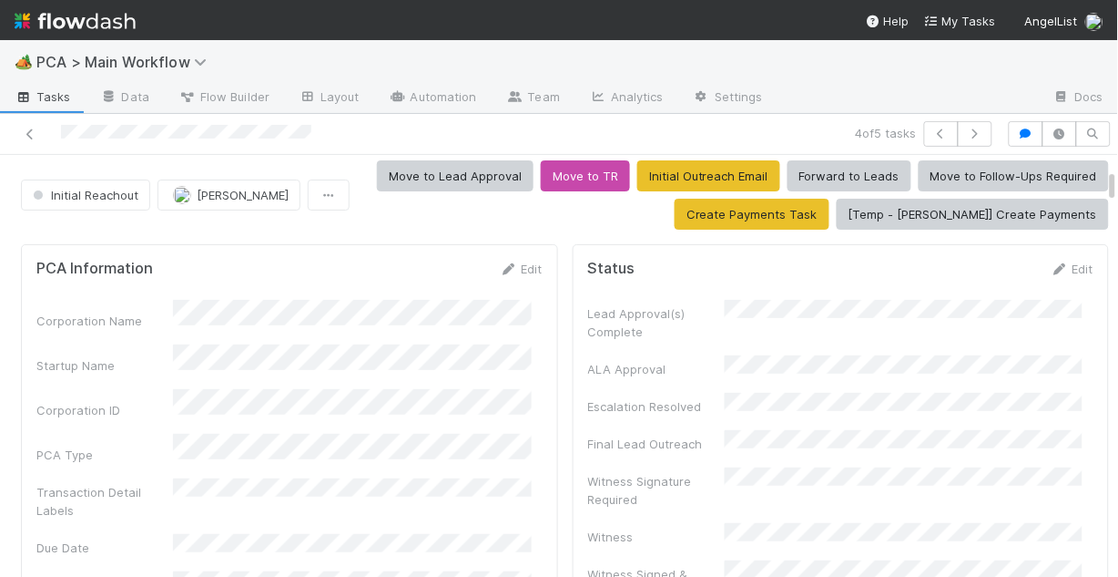
scroll to position [0, 0]
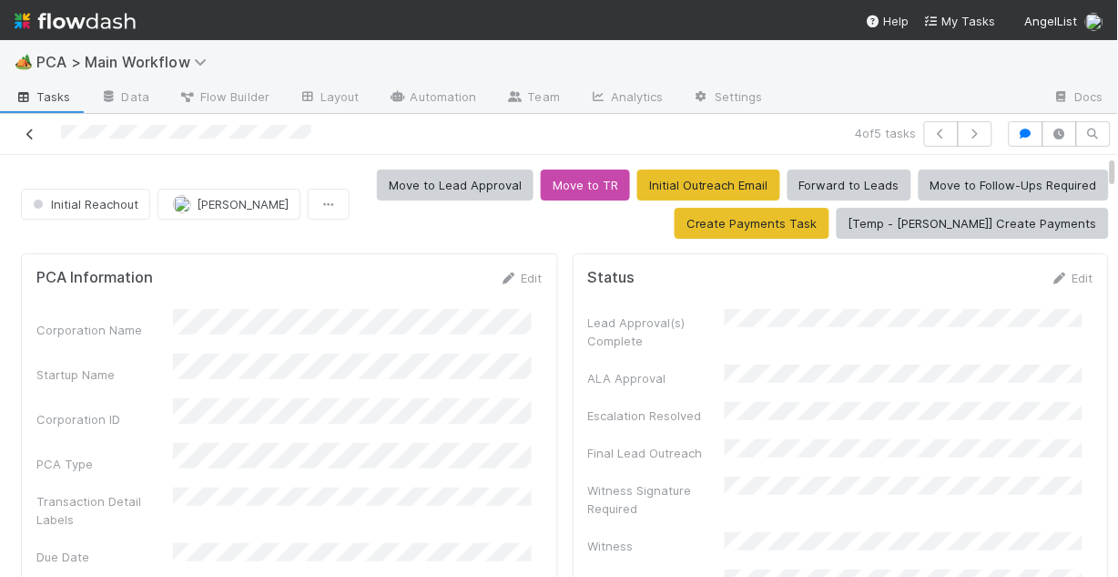
click at [32, 138] on icon at bounding box center [30, 134] width 18 height 12
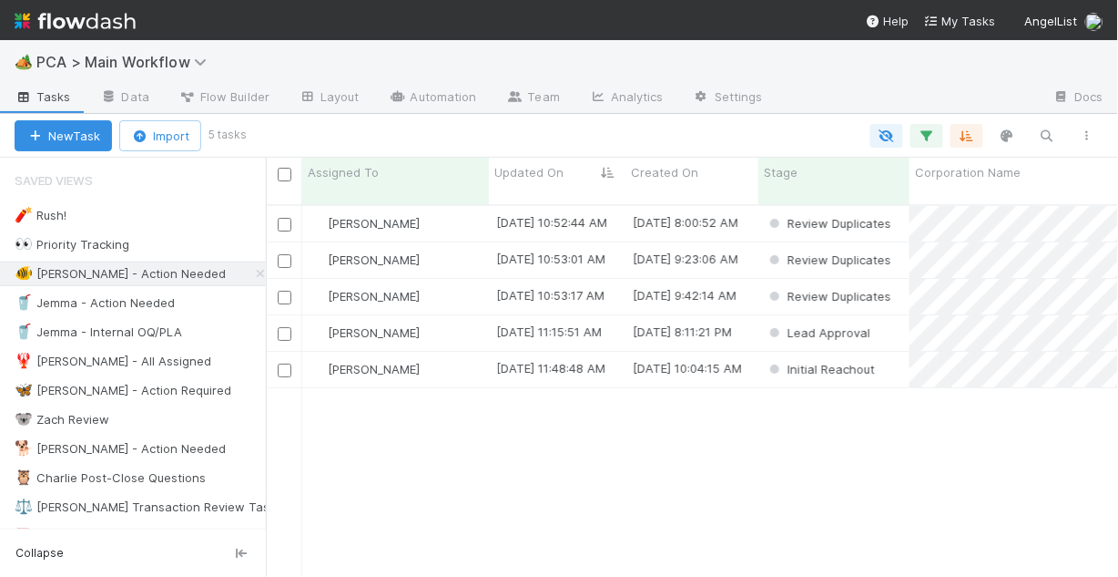
scroll to position [375, 842]
click at [461, 279] on div "Chris DelBianco" at bounding box center [395, 297] width 187 height 36
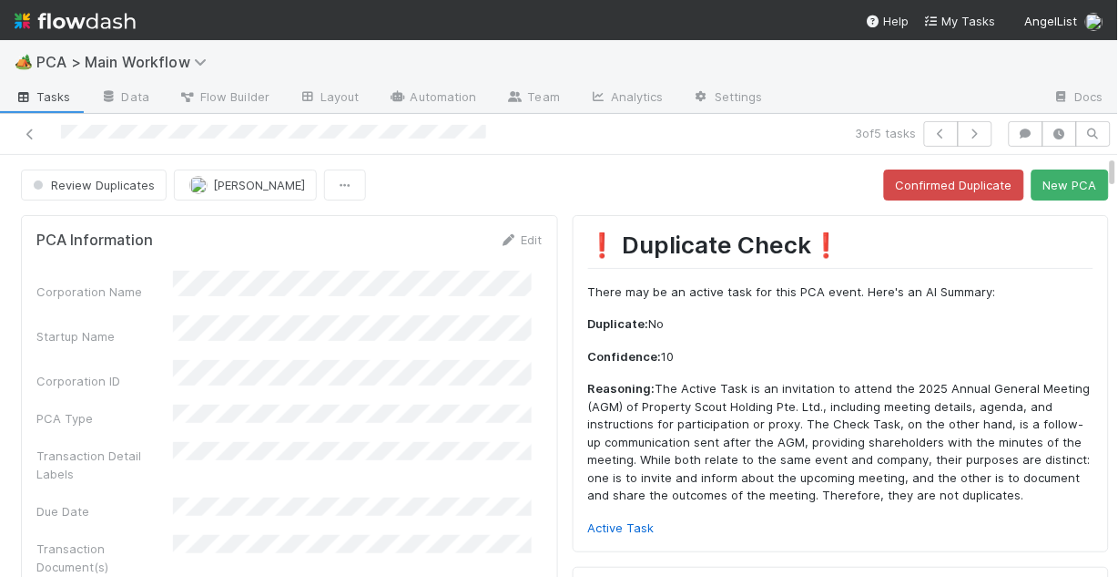
scroll to position [73, 0]
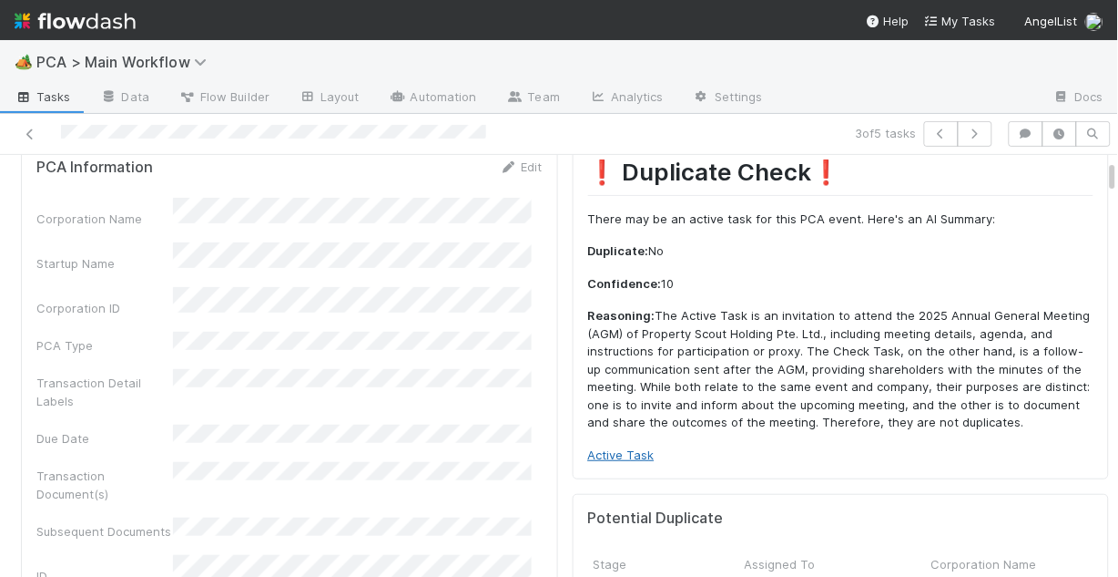
click at [623, 448] on link "Active Task" at bounding box center [621, 454] width 66 height 15
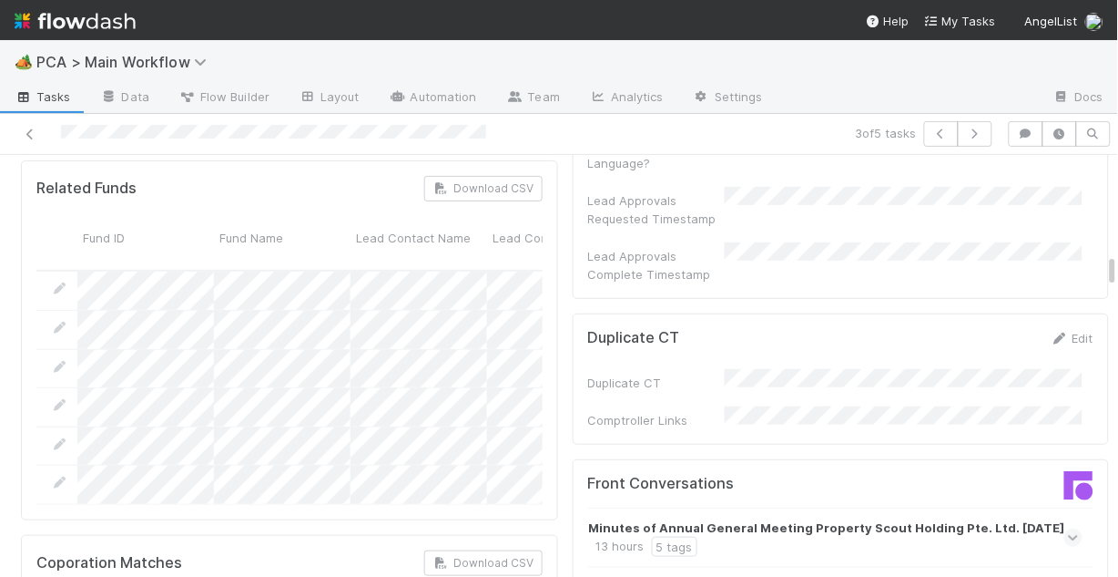
scroll to position [1603, 0]
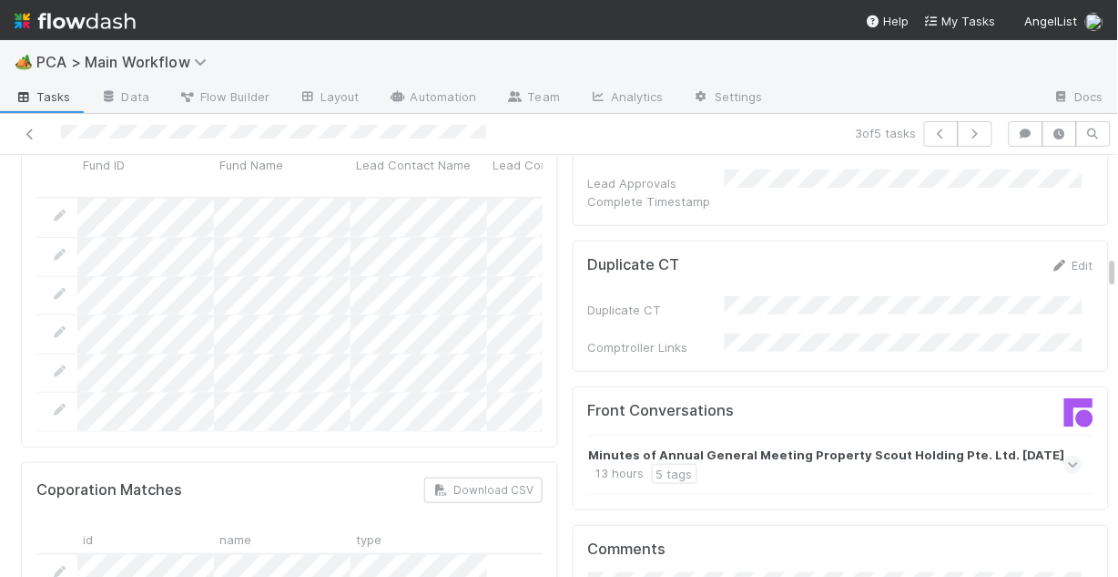
click at [1068, 455] on icon at bounding box center [1074, 464] width 12 height 18
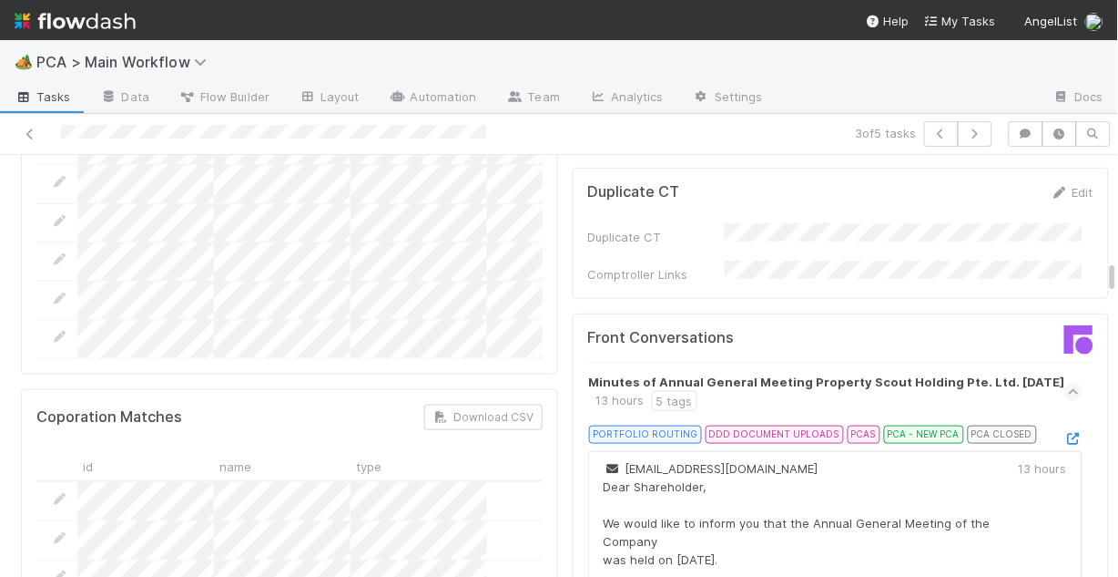
scroll to position [73, 0]
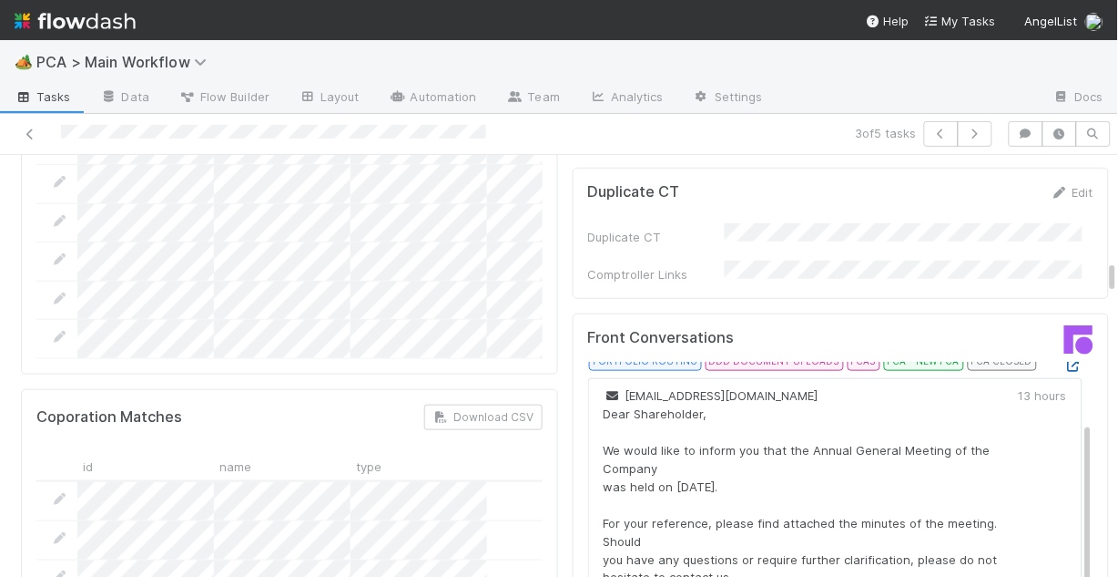
click at [1065, 360] on icon at bounding box center [1074, 366] width 18 height 12
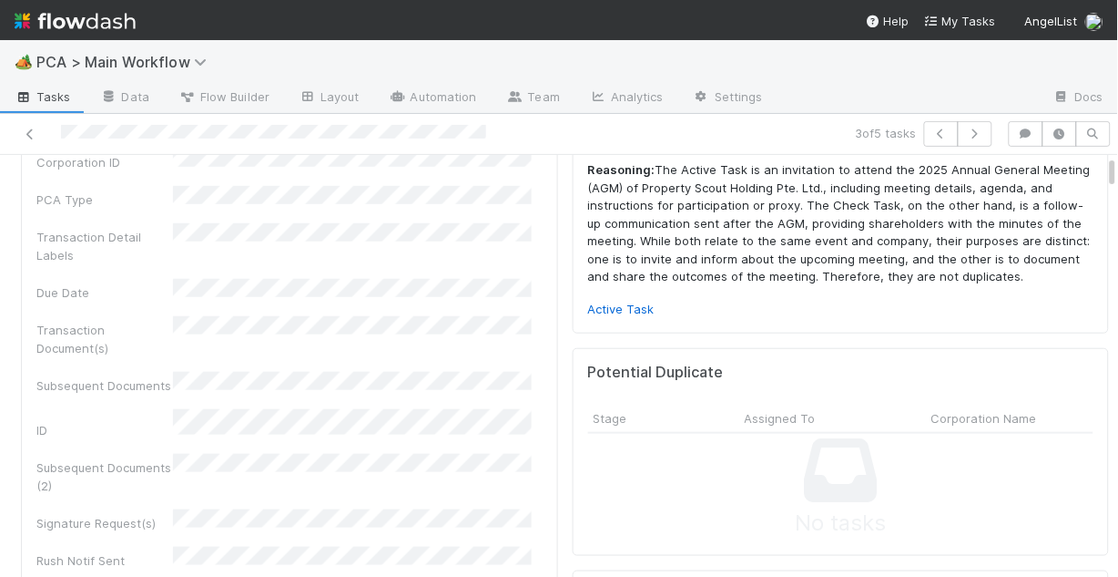
scroll to position [0, 0]
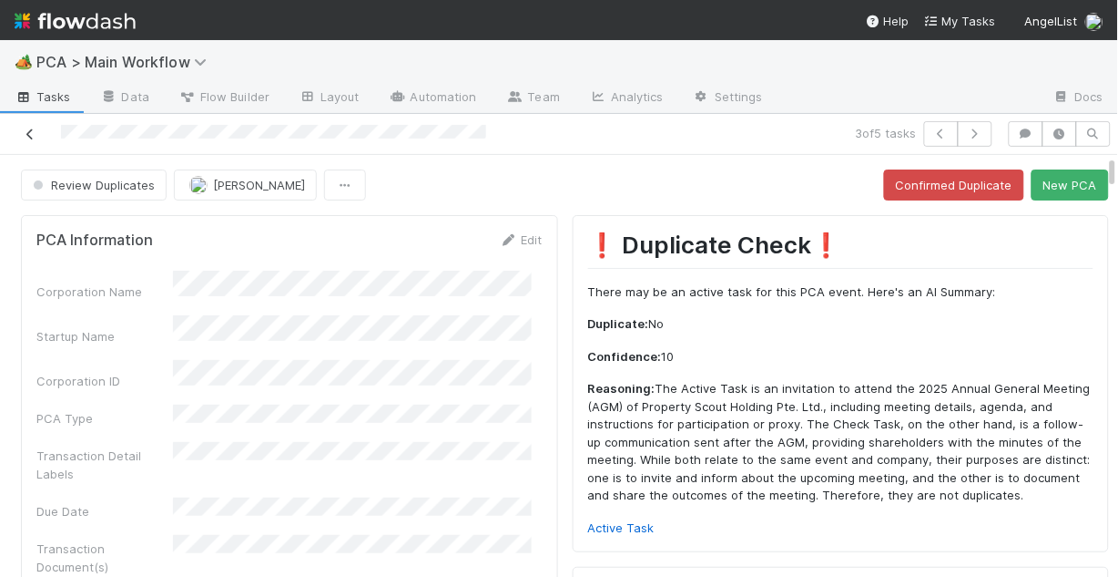
click at [33, 128] on icon at bounding box center [30, 134] width 18 height 12
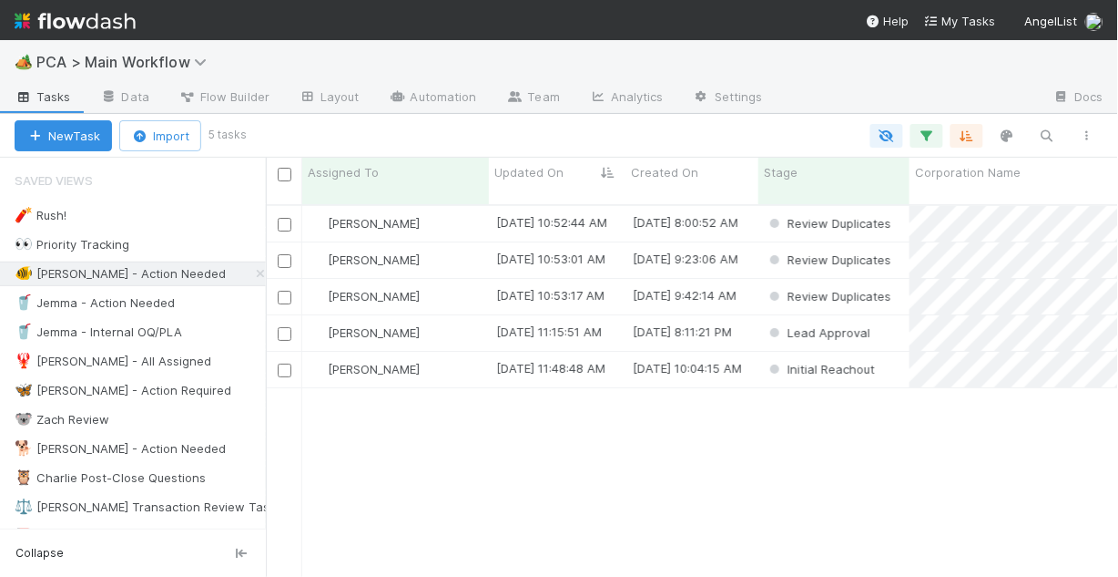
scroll to position [375, 842]
click at [439, 244] on div "Chris DelBianco" at bounding box center [395, 260] width 187 height 36
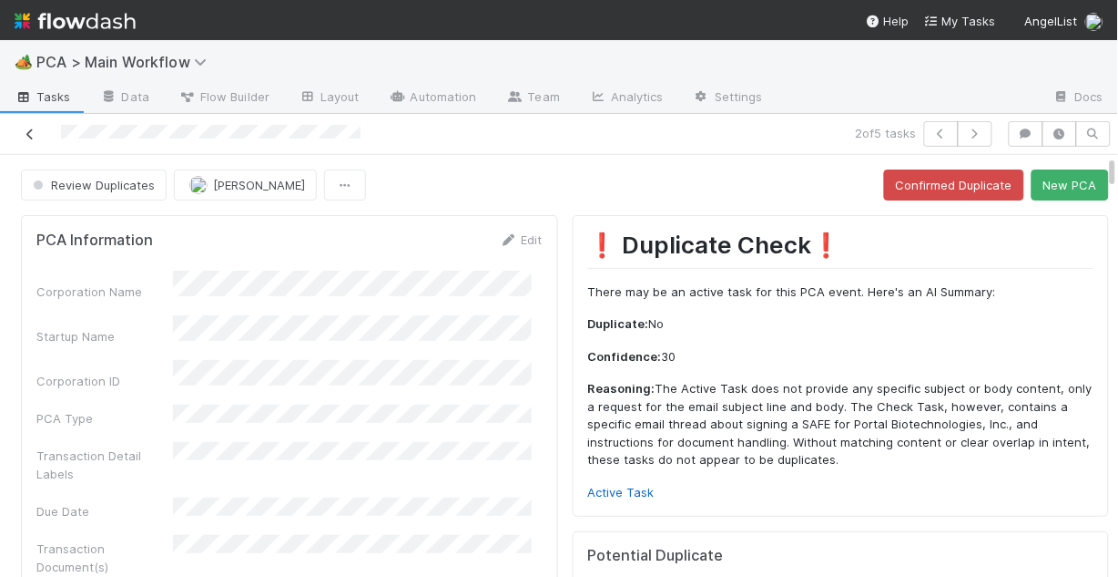
click at [33, 131] on icon at bounding box center [30, 134] width 18 height 12
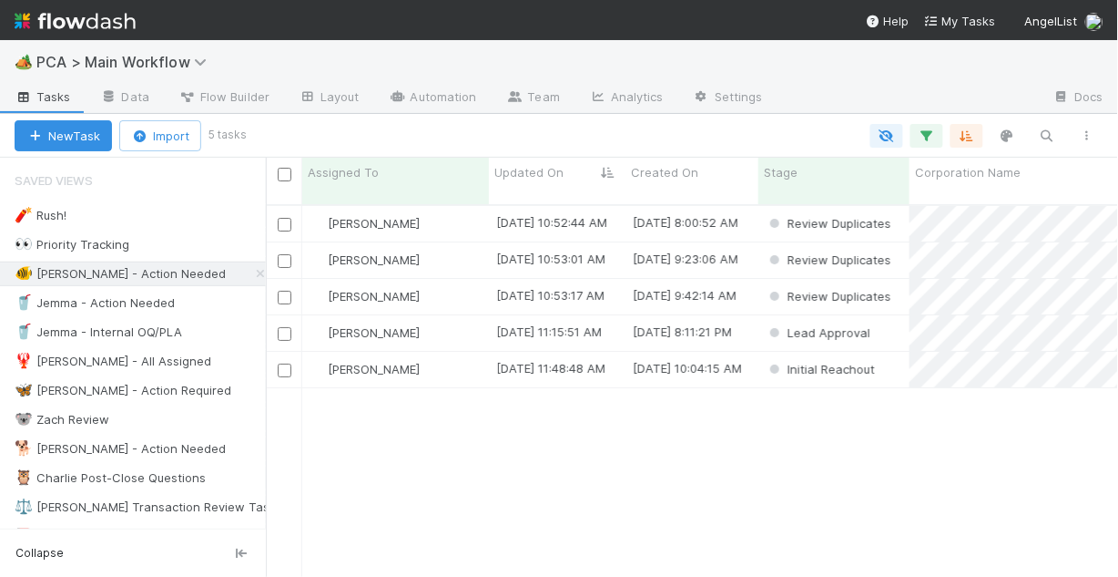
scroll to position [375, 842]
click at [473, 283] on div "Chris DelBianco" at bounding box center [395, 297] width 187 height 36
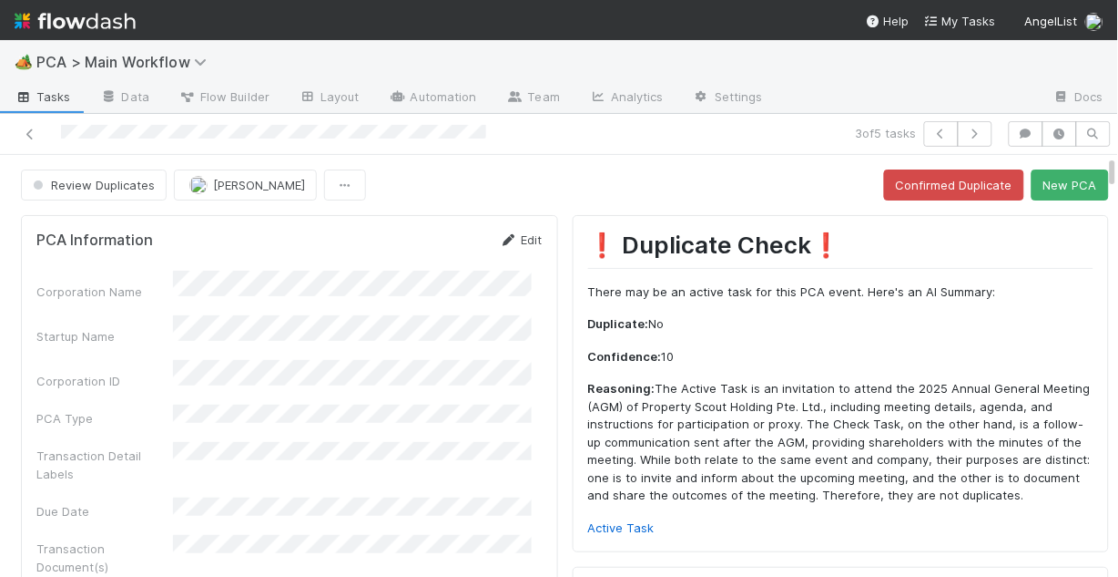
click at [504, 236] on icon at bounding box center [509, 240] width 18 height 12
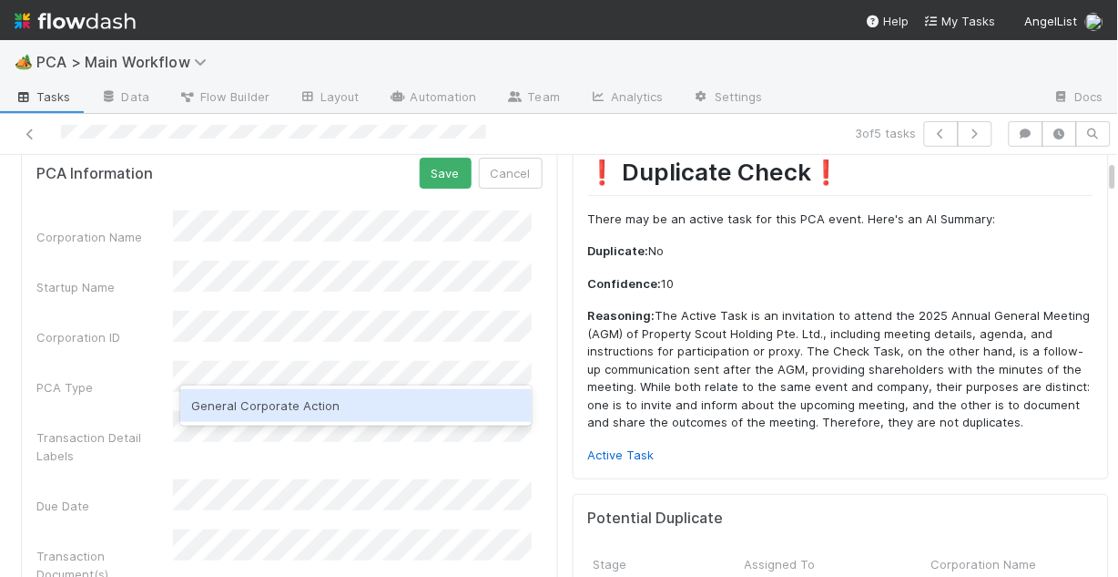
click at [331, 410] on div "General Corporate Action" at bounding box center [356, 405] width 352 height 33
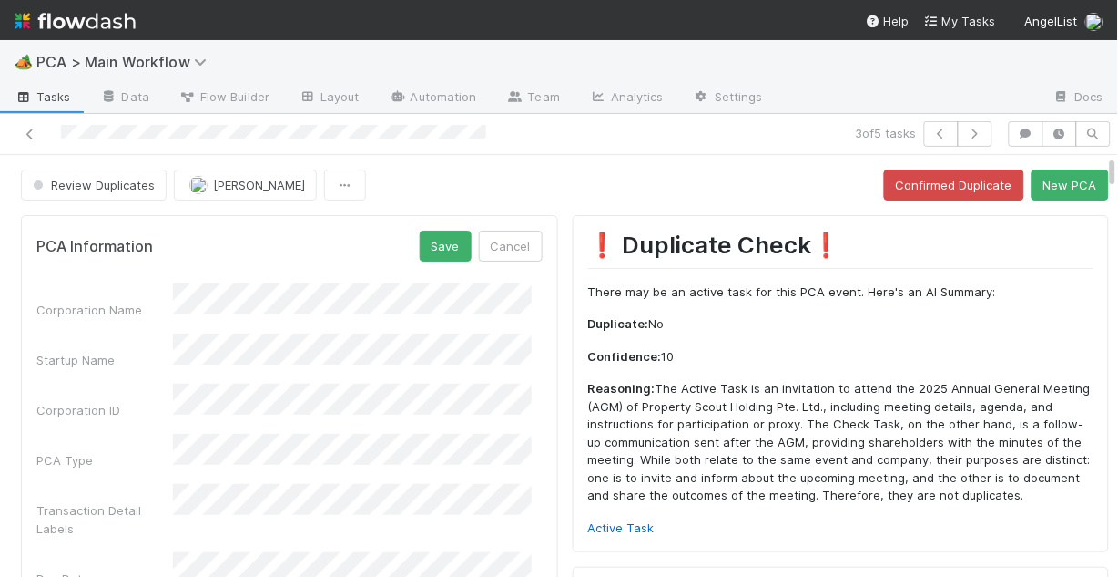
click at [133, 351] on div "Startup Name" at bounding box center [104, 360] width 137 height 18
click at [422, 253] on button "Save" at bounding box center [446, 245] width 52 height 31
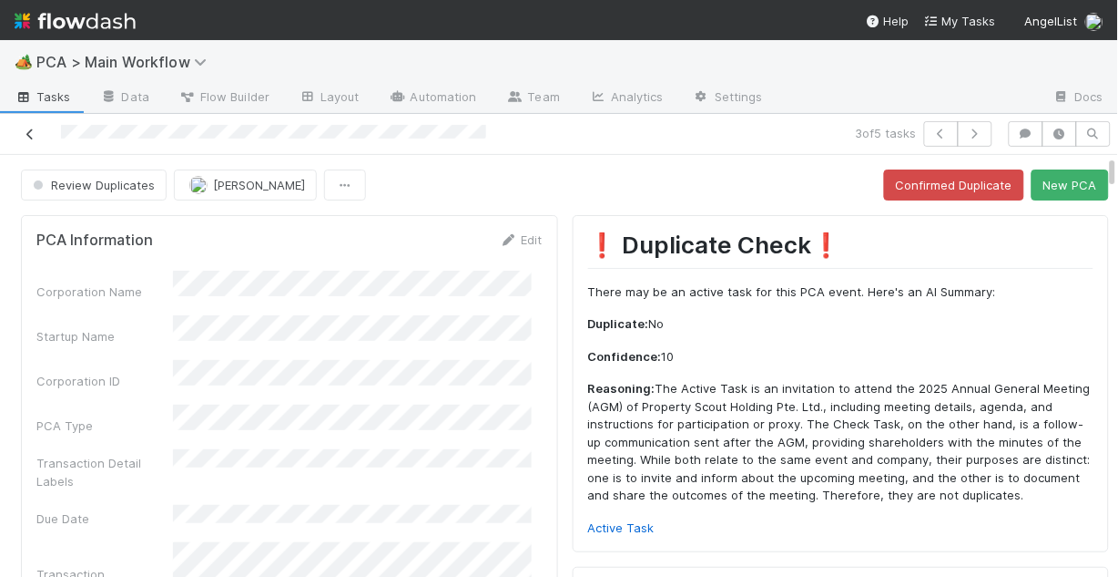
click at [32, 135] on icon at bounding box center [30, 134] width 18 height 12
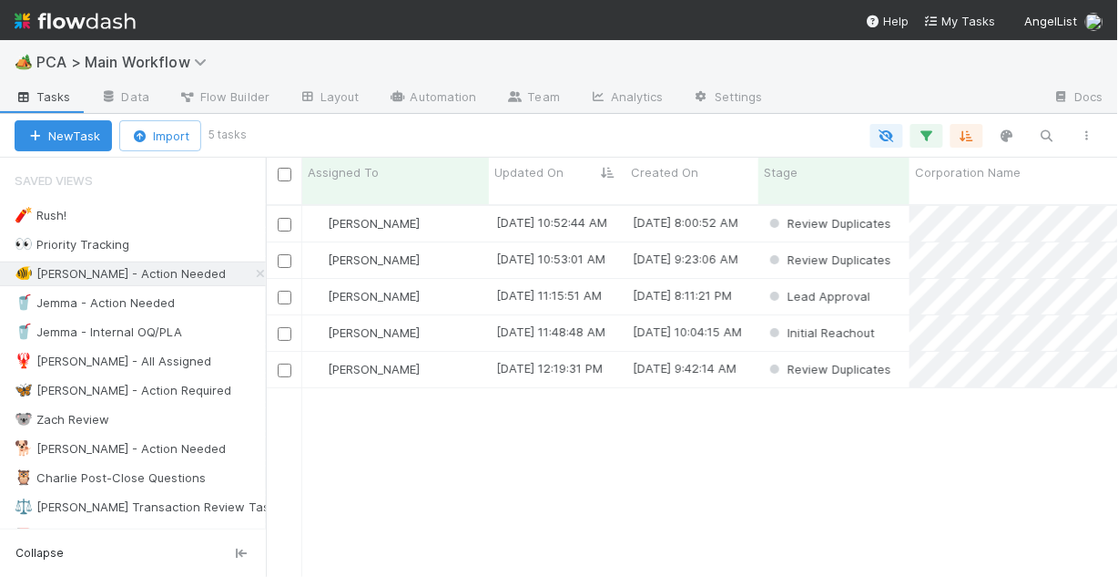
scroll to position [375, 842]
click at [452, 216] on div "Chris DelBianco" at bounding box center [395, 224] width 187 height 36
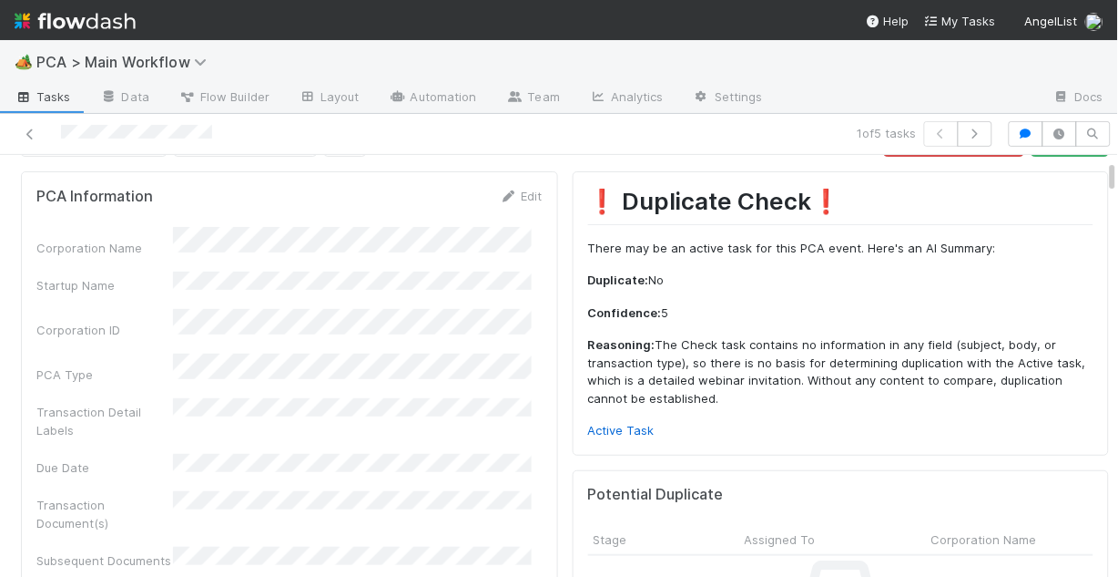
scroll to position [73, 0]
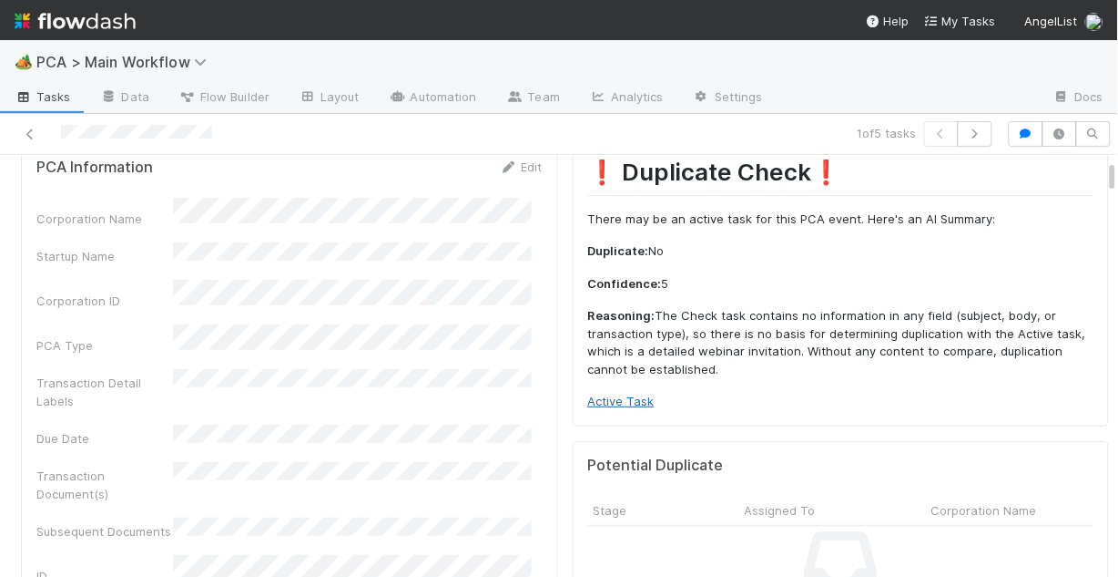
click at [610, 403] on link "Active Task" at bounding box center [621, 400] width 66 height 15
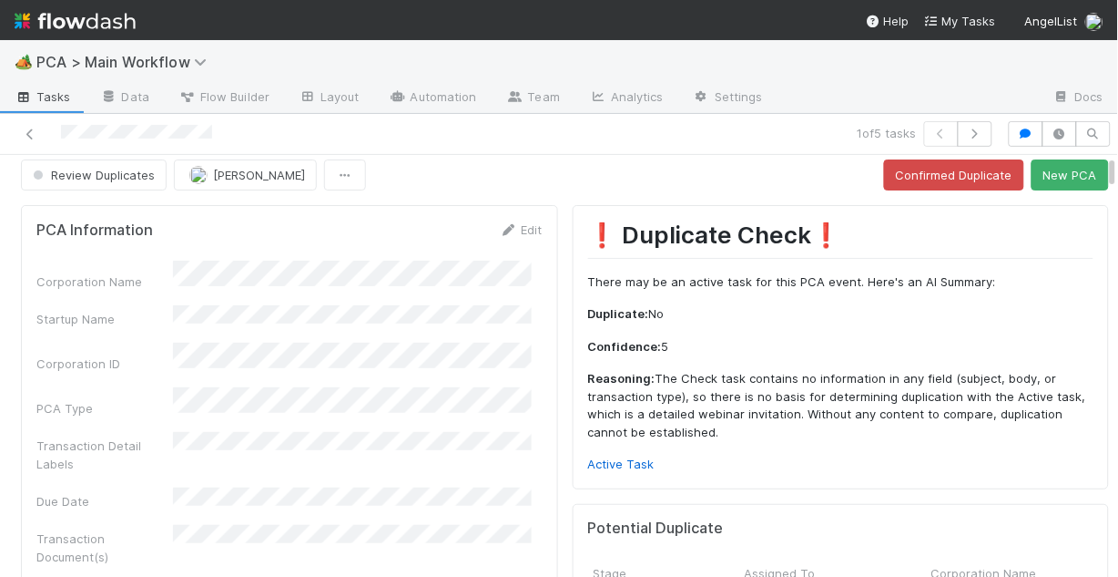
scroll to position [0, 0]
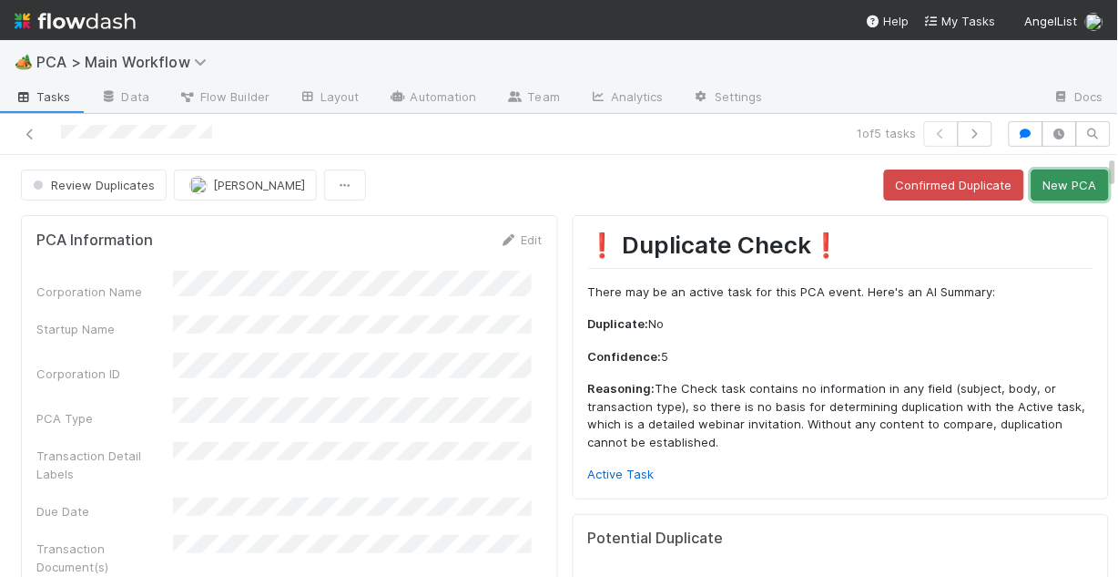
click at [1038, 191] on button "New PCA" at bounding box center [1070, 184] width 77 height 31
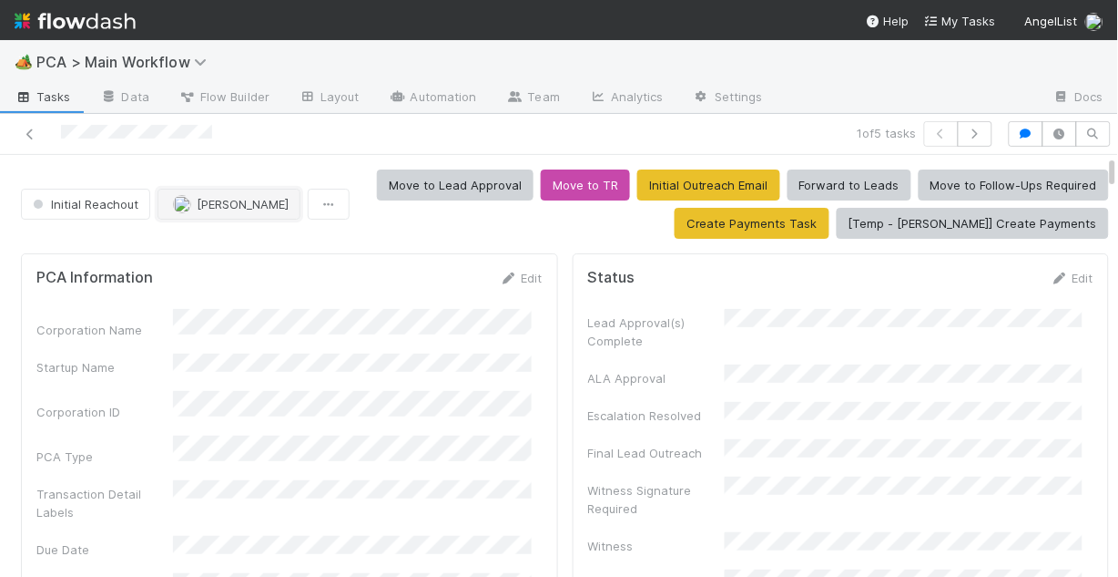
click at [254, 204] on span "[PERSON_NAME]" at bounding box center [243, 204] width 92 height 15
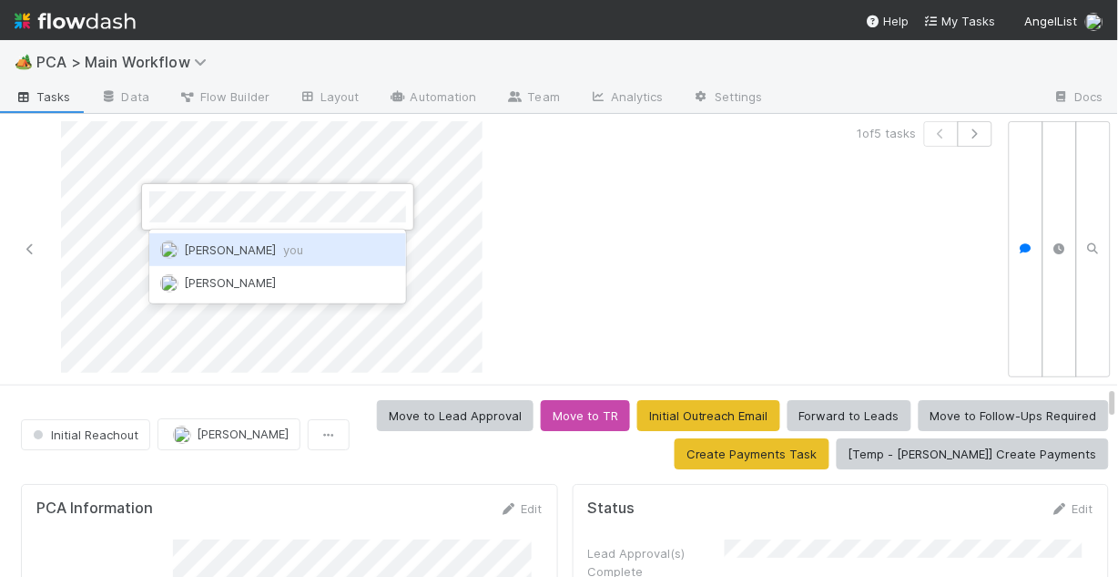
click at [311, 252] on div "Chris DelBianco you" at bounding box center [277, 249] width 257 height 33
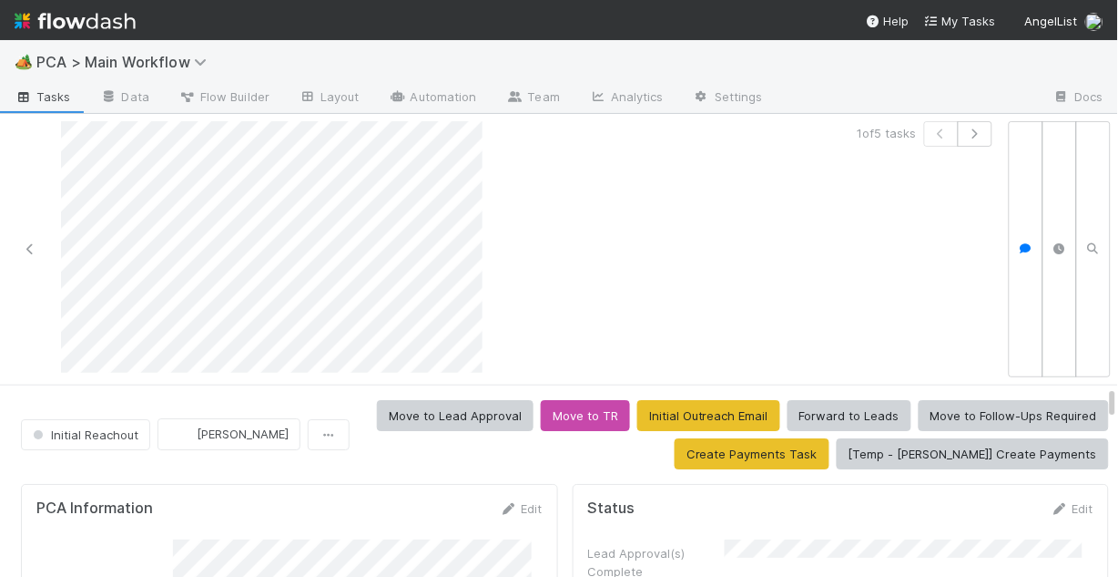
scroll to position [73, 0]
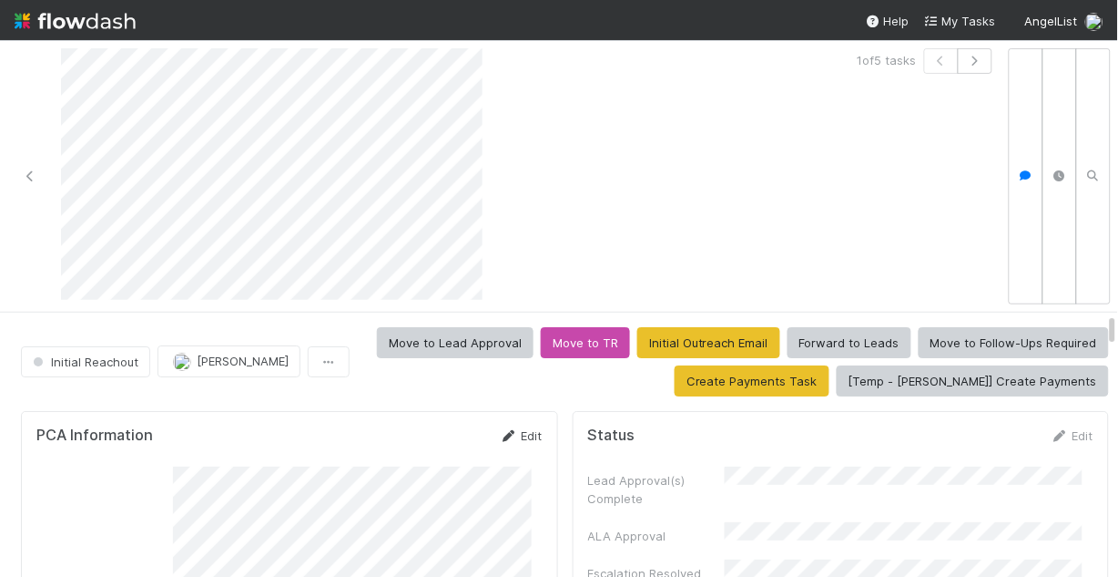
click at [506, 435] on icon at bounding box center [509, 436] width 18 height 12
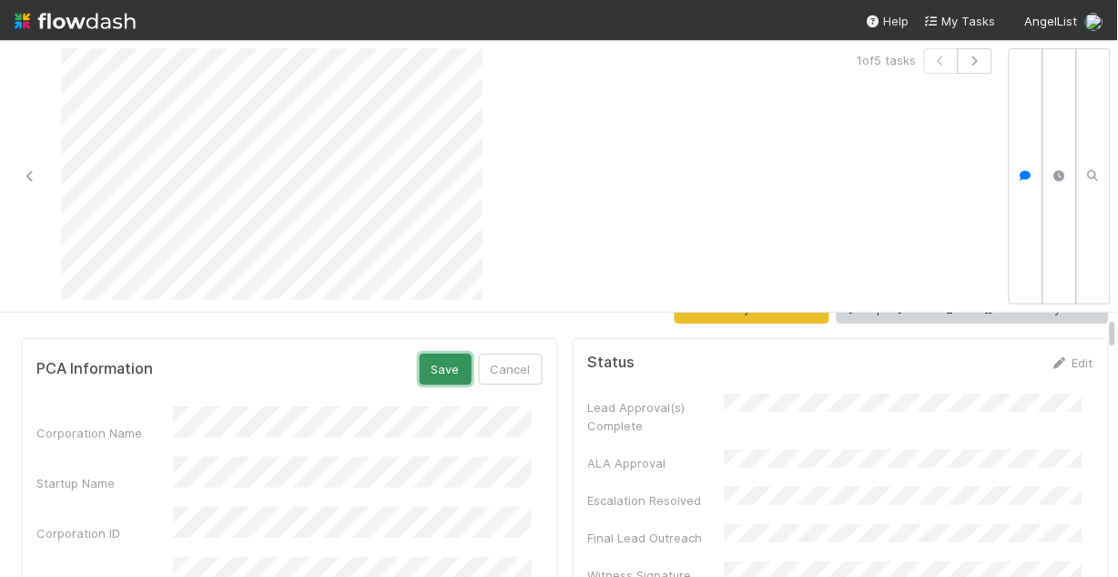
click at [434, 369] on button "Save" at bounding box center [446, 368] width 52 height 31
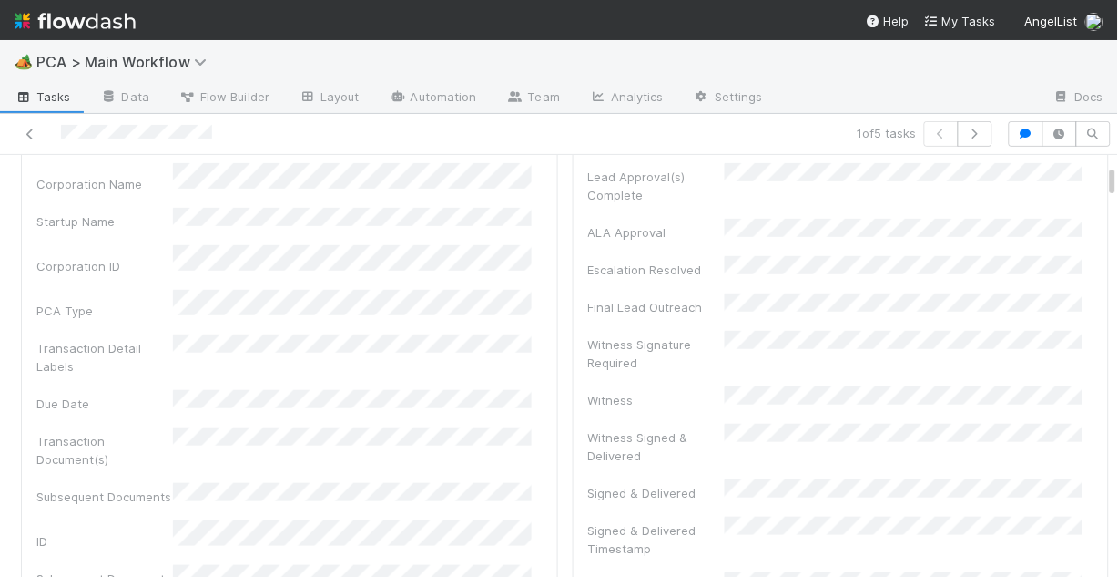
scroll to position [0, 0]
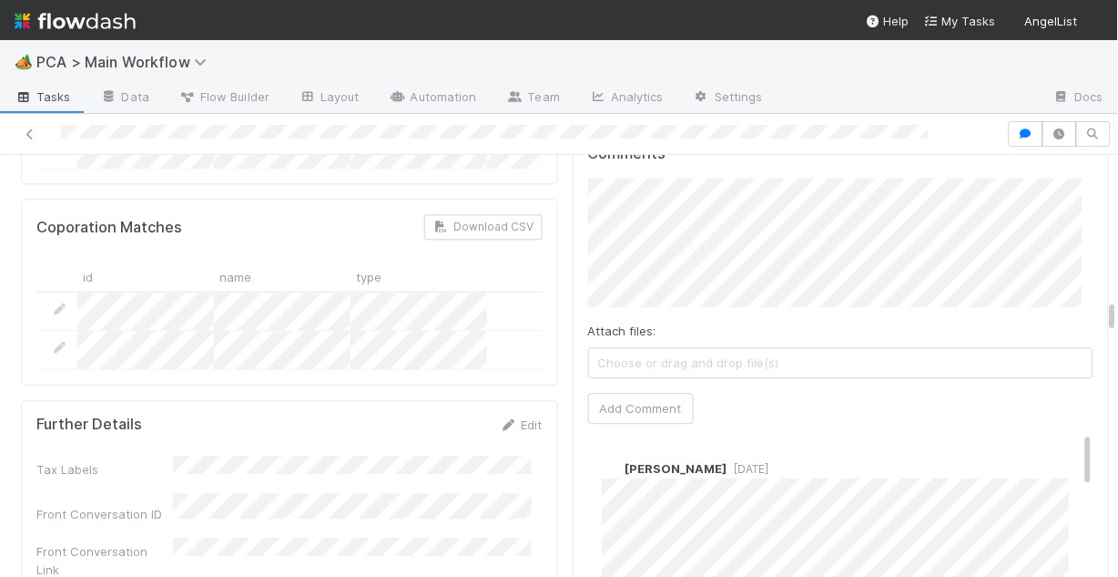
scroll to position [1967, 0]
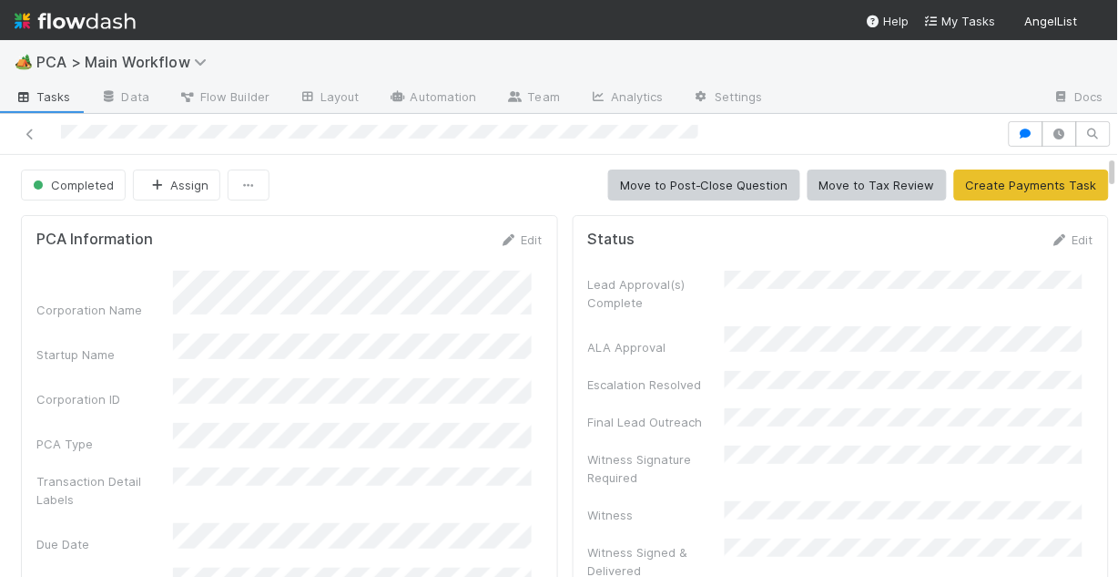
scroll to position [73, 0]
